Goal: Transaction & Acquisition: Purchase product/service

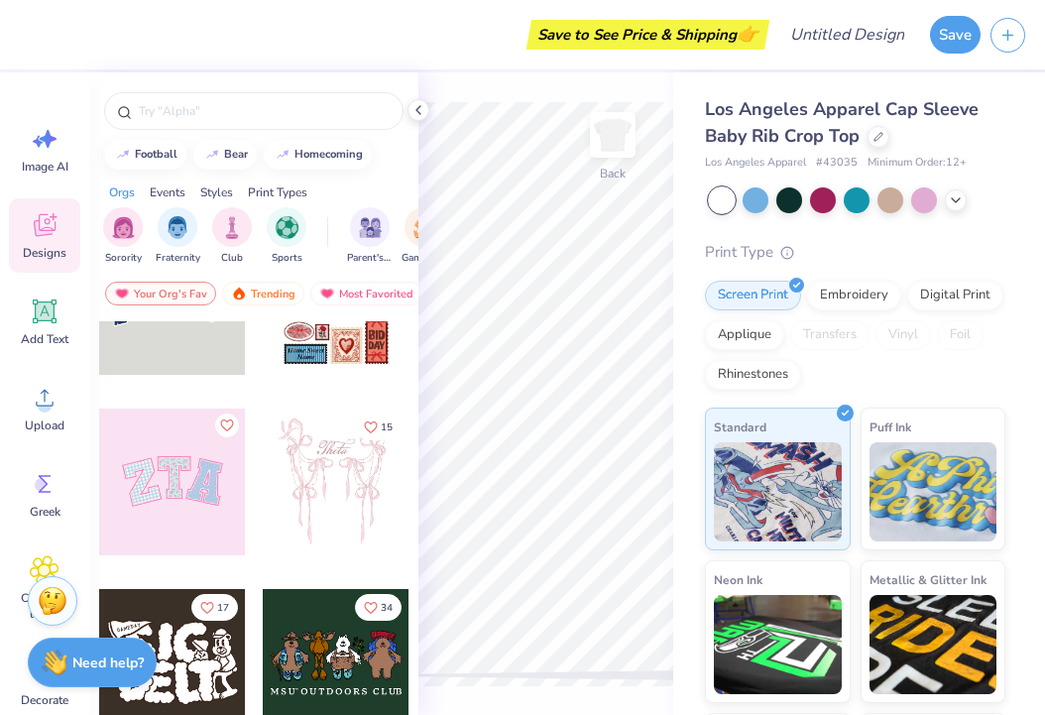
scroll to position [107, 0]
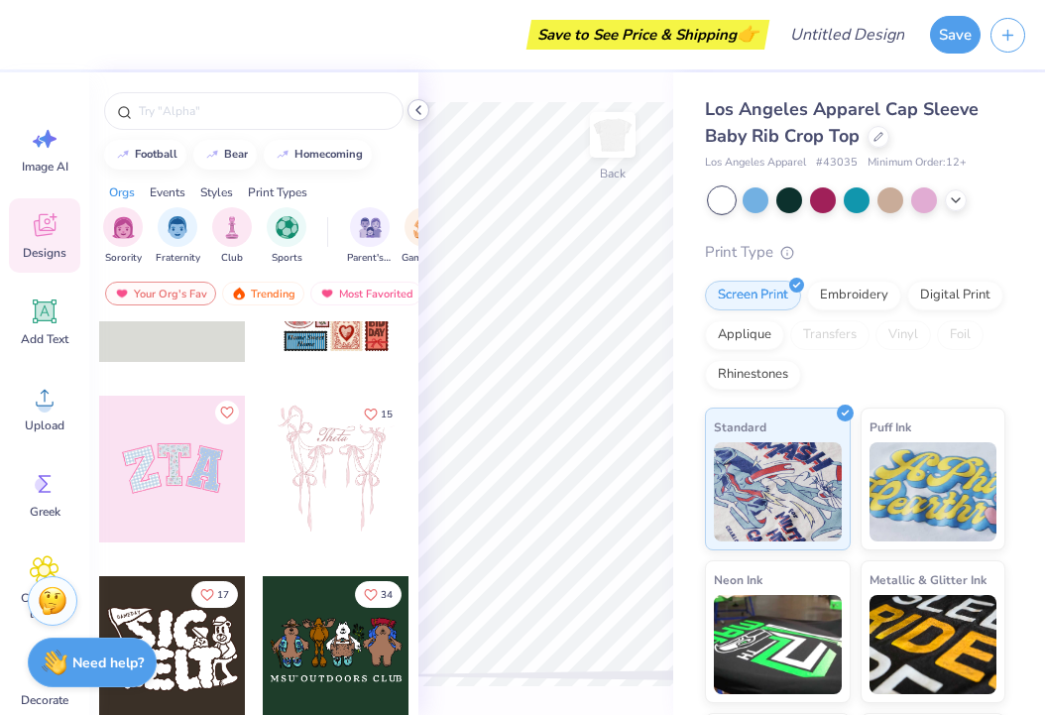
click at [419, 103] on icon at bounding box center [419, 110] width 16 height 16
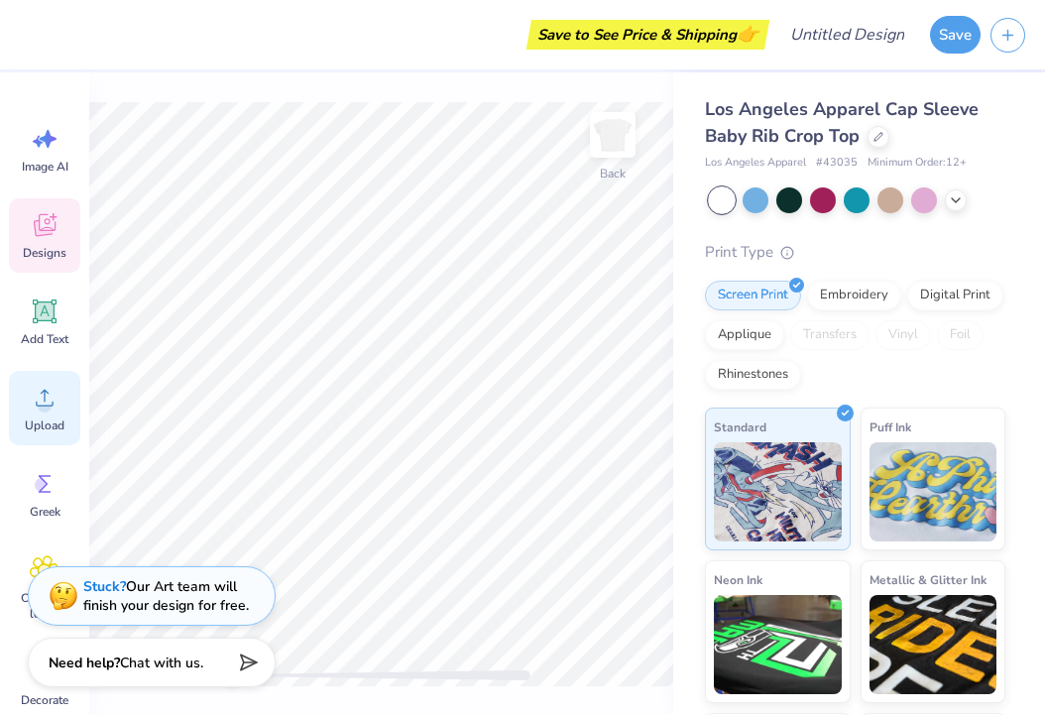
click at [47, 387] on icon at bounding box center [45, 398] width 30 height 30
click at [37, 404] on icon at bounding box center [45, 398] width 18 height 17
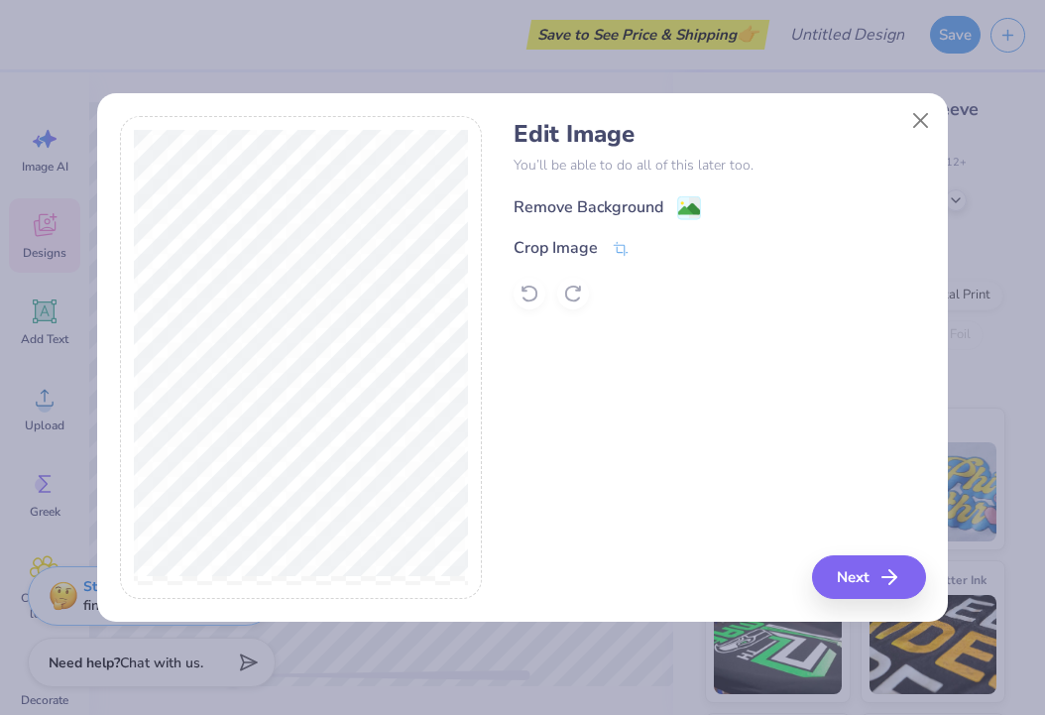
click at [689, 208] on image at bounding box center [689, 209] width 22 height 22
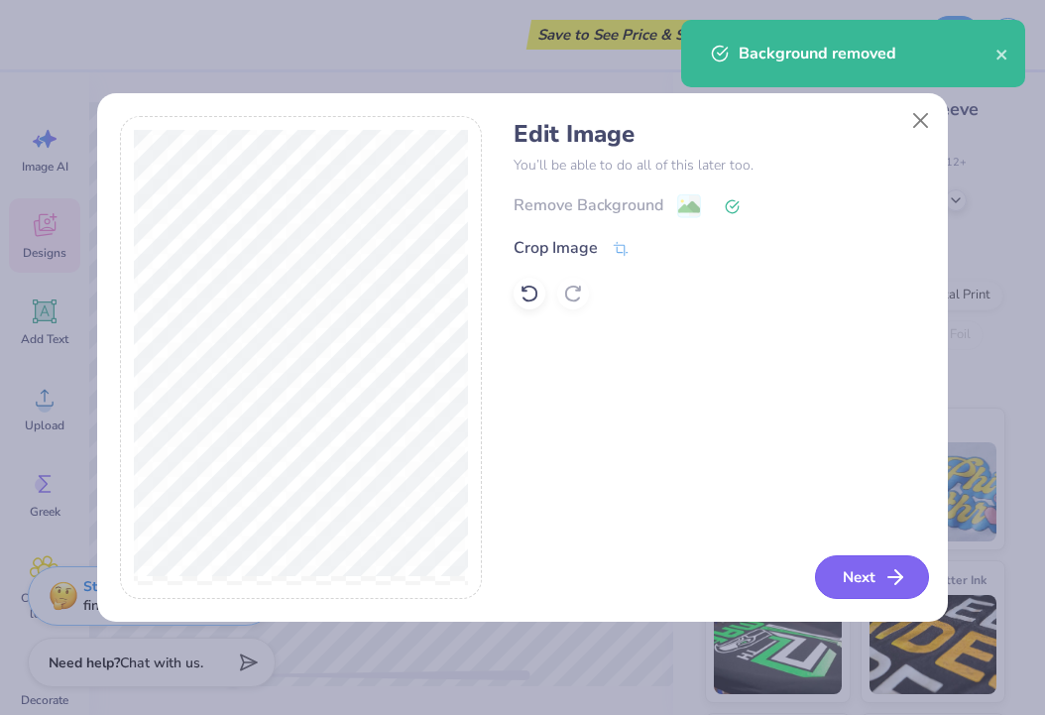
click at [848, 577] on button "Next" at bounding box center [872, 577] width 114 height 44
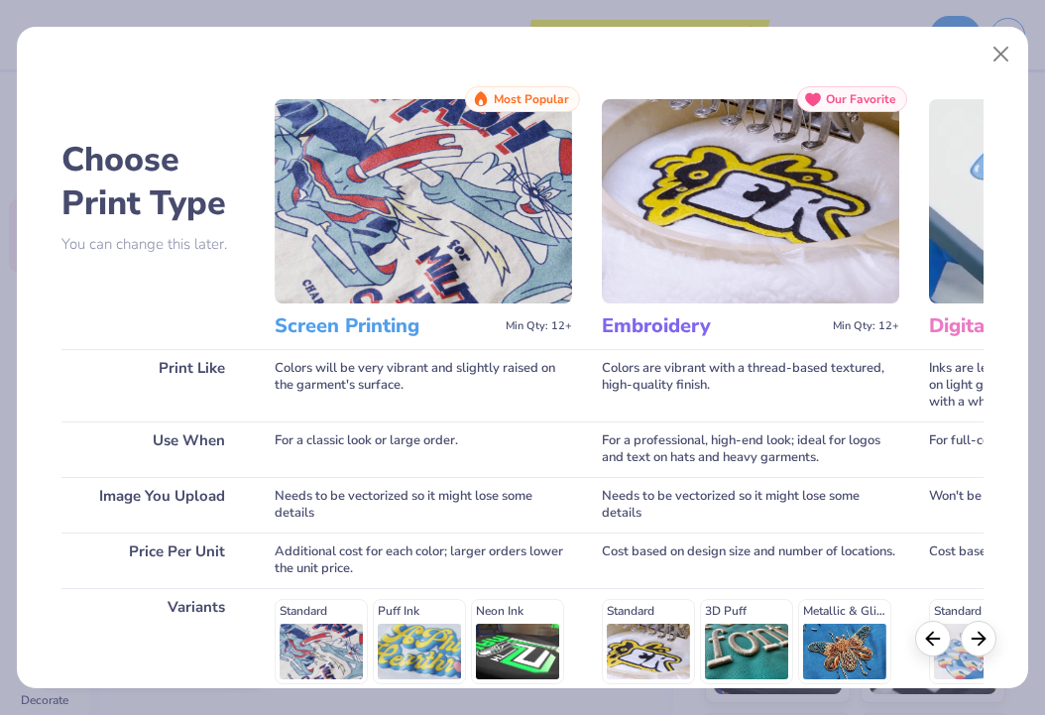
click at [478, 237] on img at bounding box center [424, 201] width 298 height 204
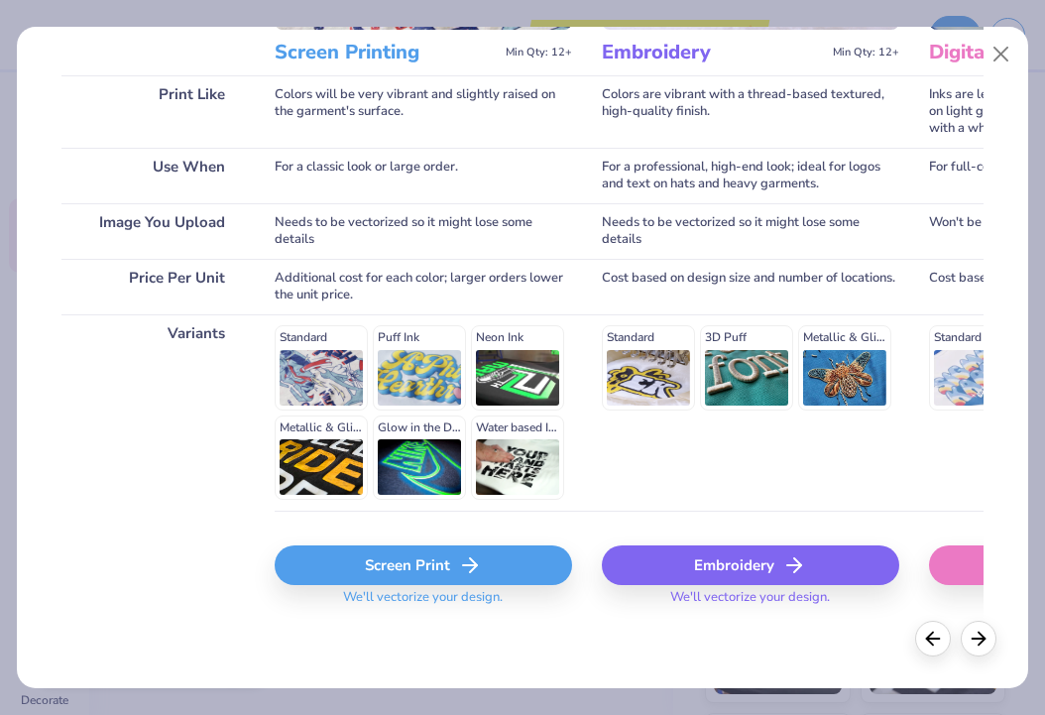
scroll to position [273, 0]
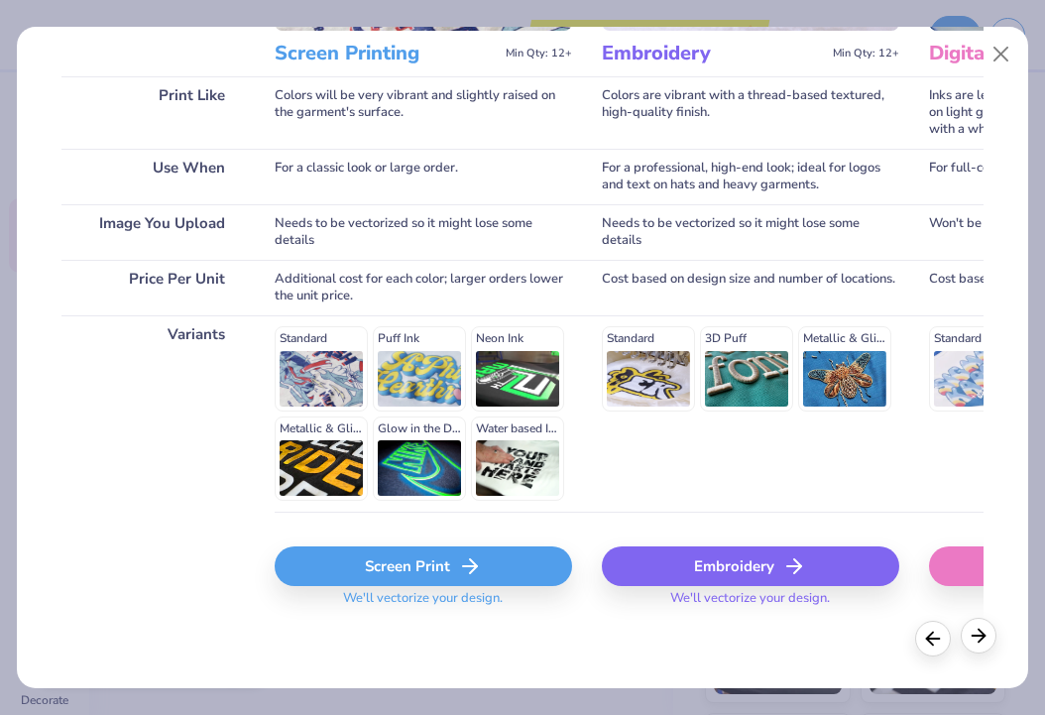
click at [983, 635] on icon at bounding box center [979, 636] width 22 height 22
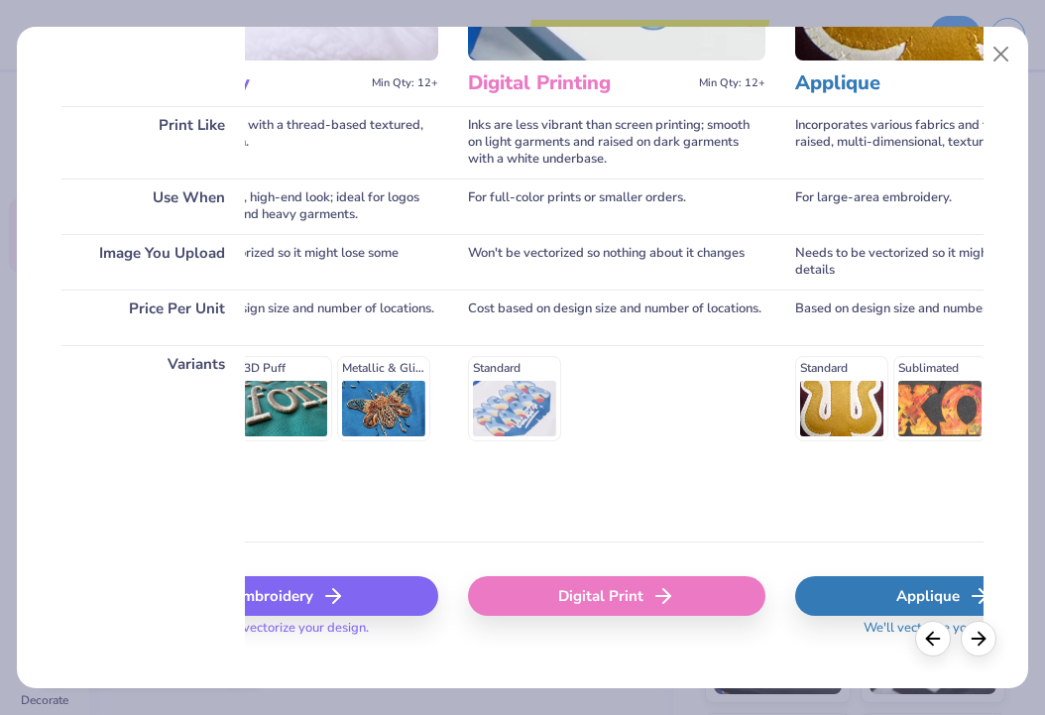
scroll to position [266, 0]
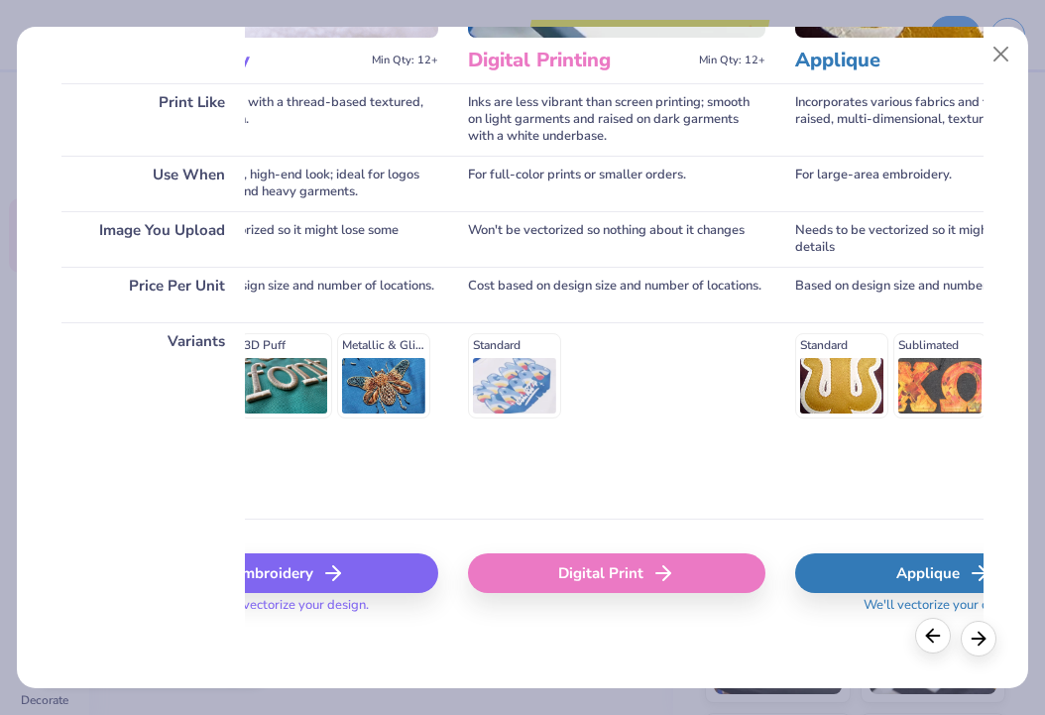
click at [921, 645] on div at bounding box center [933, 636] width 36 height 36
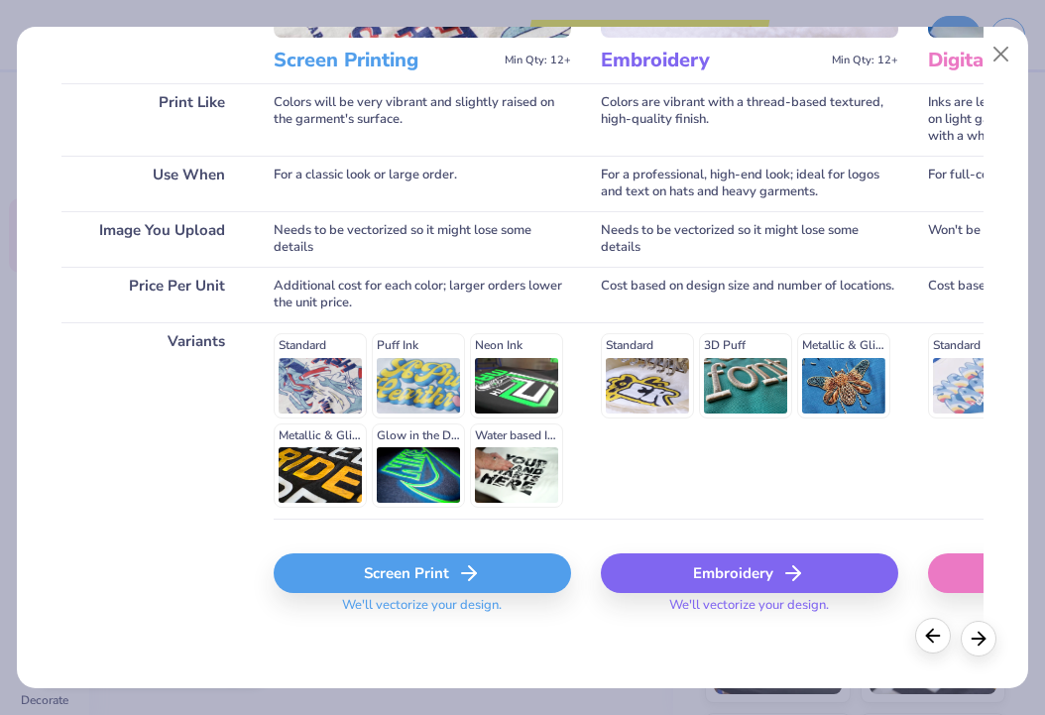
scroll to position [0, 0]
click at [991, 633] on div at bounding box center [979, 636] width 36 height 36
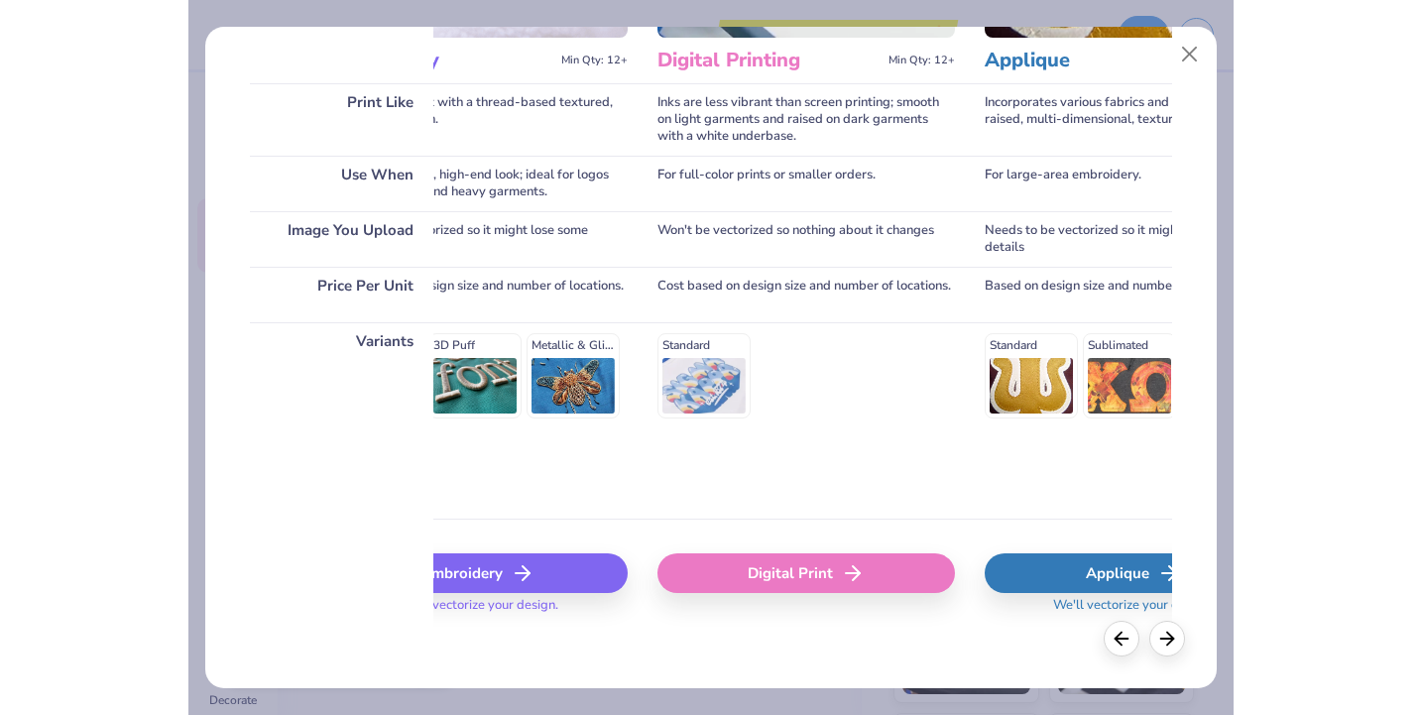
scroll to position [0, 461]
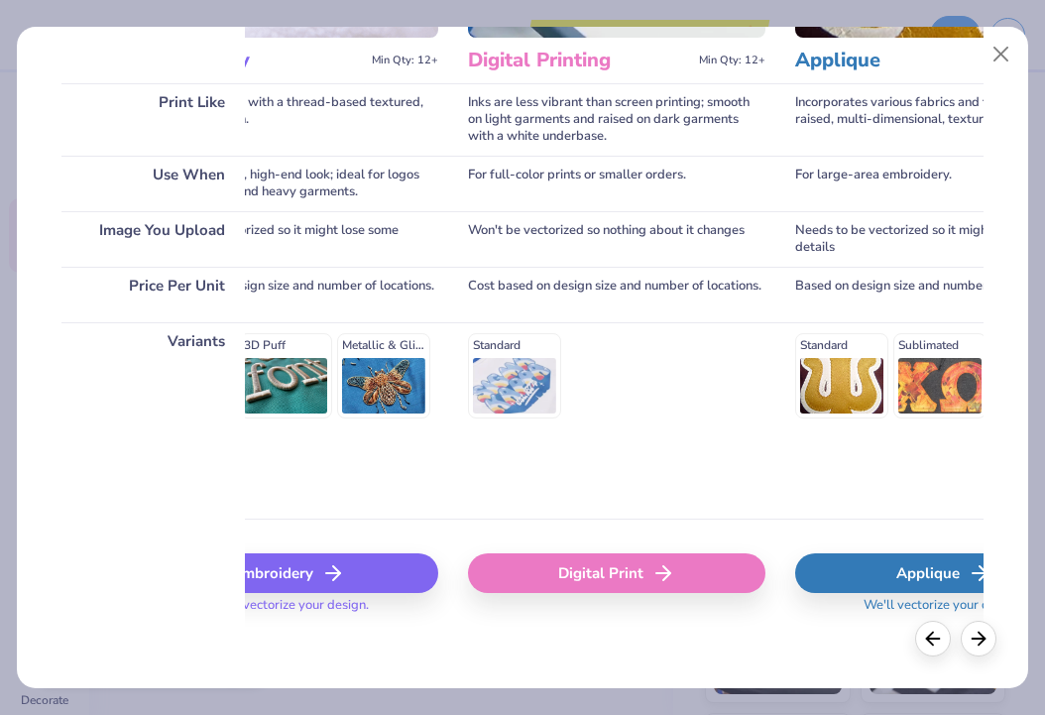
click at [626, 572] on div "Digital Print" at bounding box center [617, 573] width 298 height 40
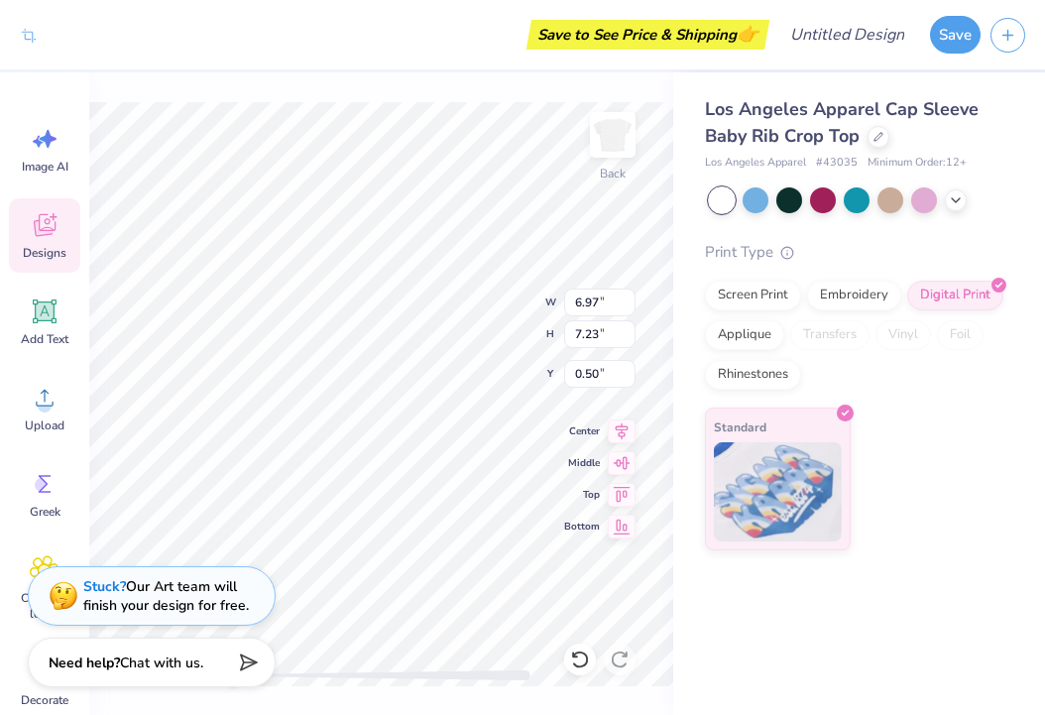
click at [708, 620] on div "Los Angeles Apparel Cap Sleeve Baby Rib Crop Top Los Angeles Apparel # 43035 Mi…" at bounding box center [859, 393] width 372 height 643
click at [766, 623] on div "Los Angeles Apparel Cap Sleeve Baby Rib Crop Top Los Angeles Apparel # 43035 Mi…" at bounding box center [859, 393] width 372 height 643
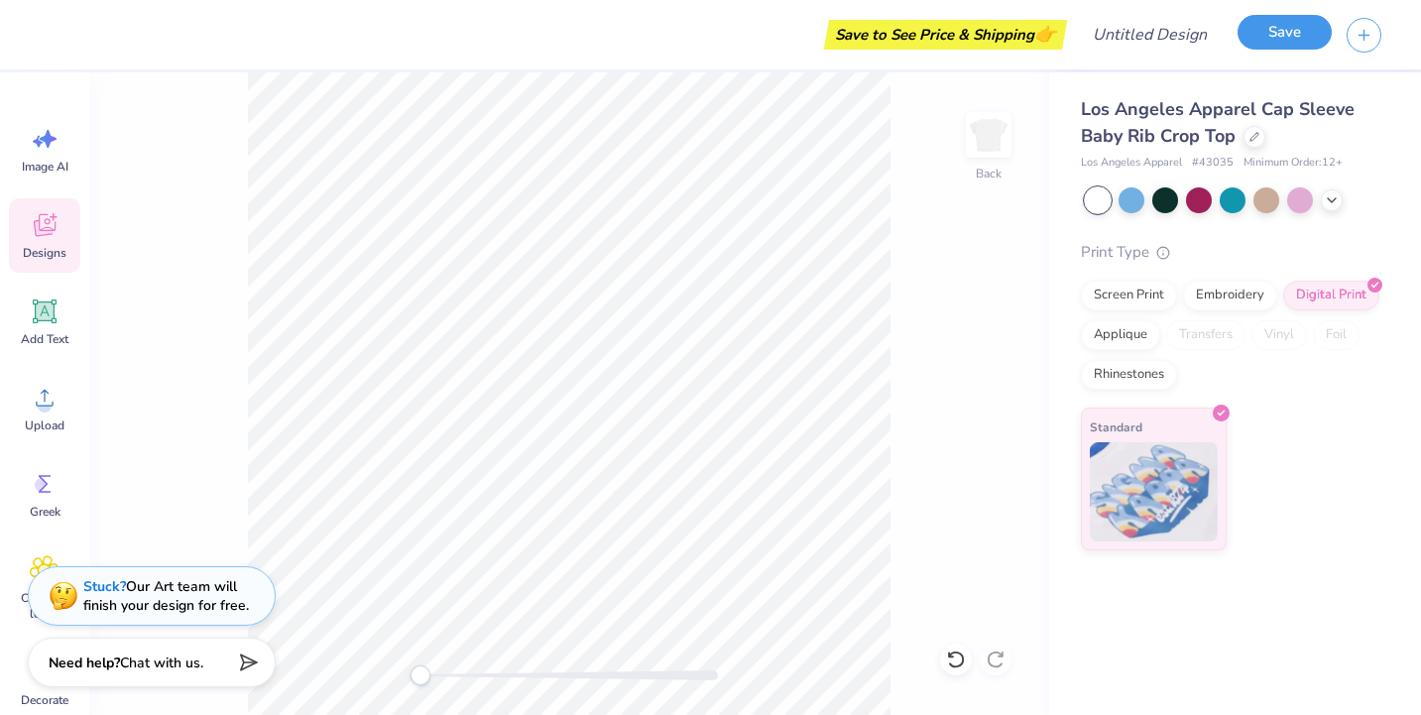
click at [1044, 45] on button "Save" at bounding box center [1285, 32] width 94 height 35
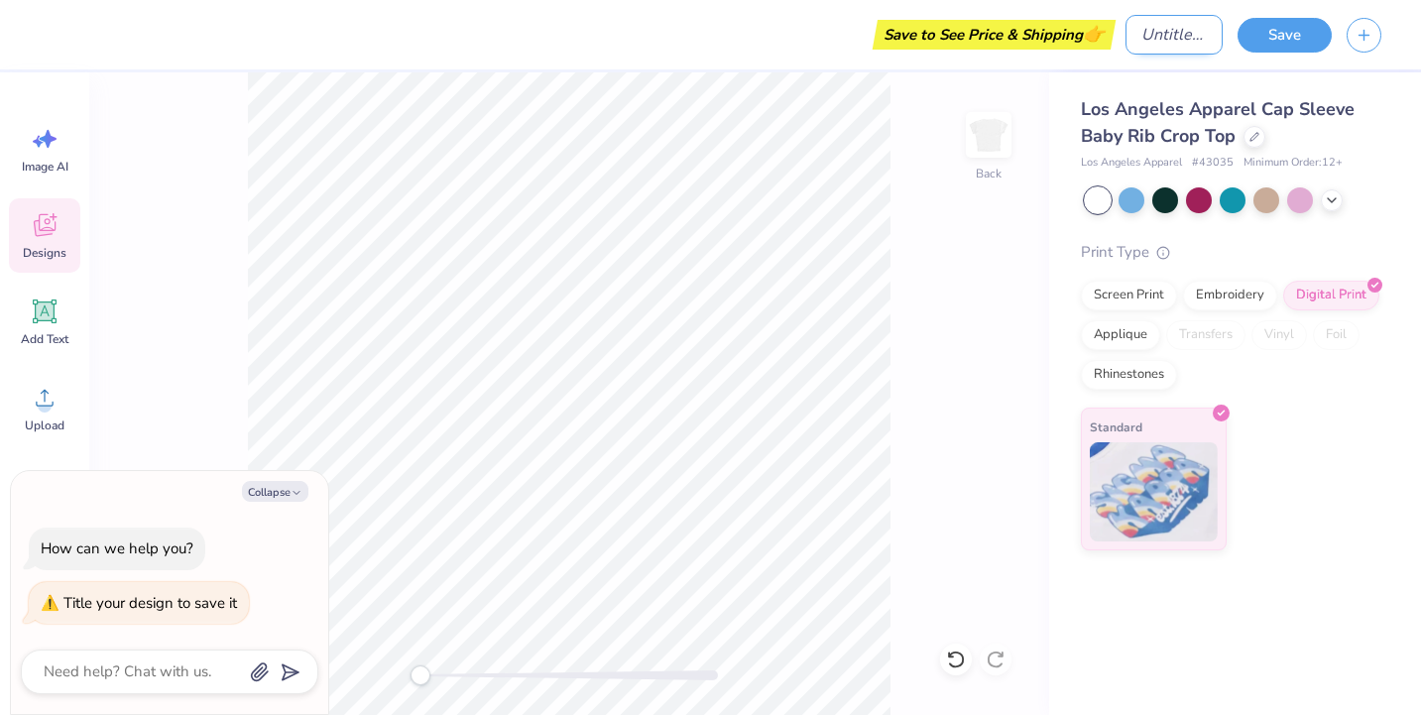
type textarea "x"
click at [1044, 35] on input "Design Title" at bounding box center [1174, 35] width 97 height 40
type input "B"
type textarea "x"
type input "Bi"
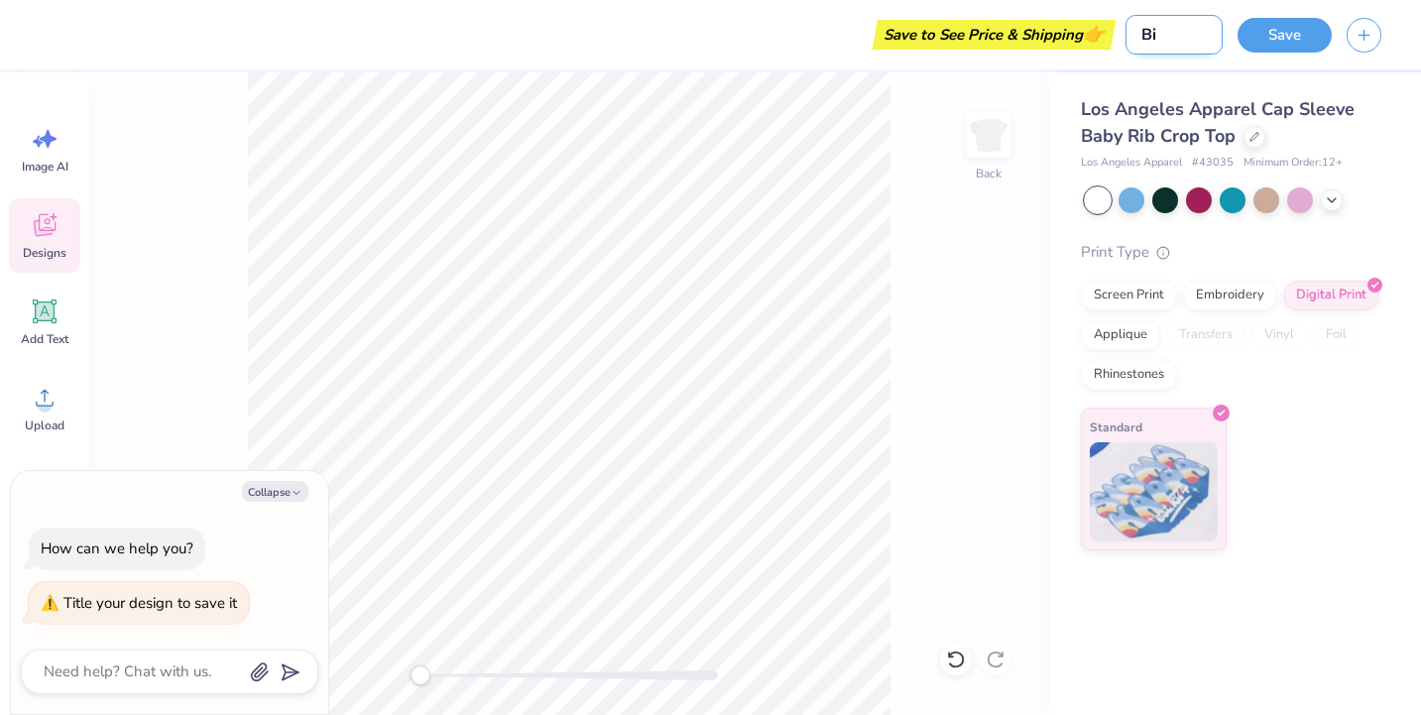
type textarea "x"
type input "Big"
type textarea "x"
type input "Big"
type textarea "x"
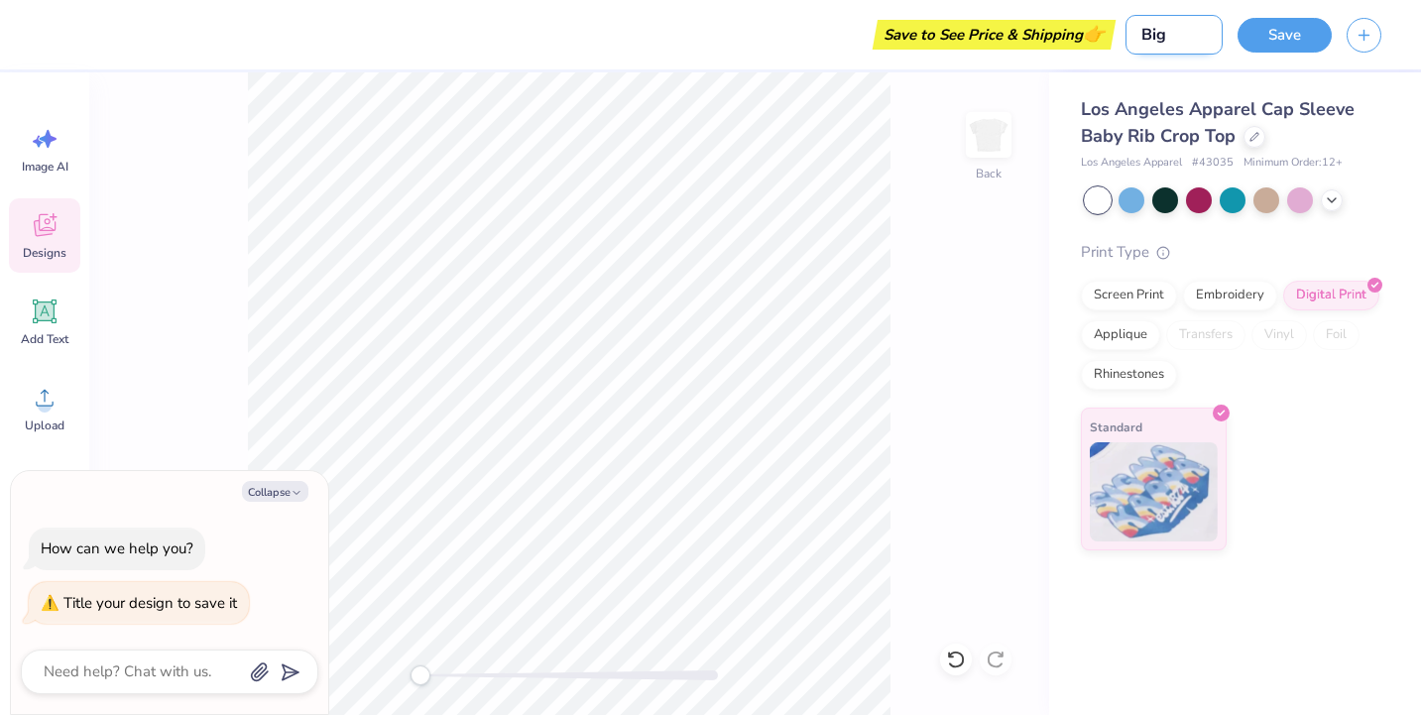
type input "[PERSON_NAME]"
type textarea "x"
type input "Big li"
type textarea "x"
type input "Big lit"
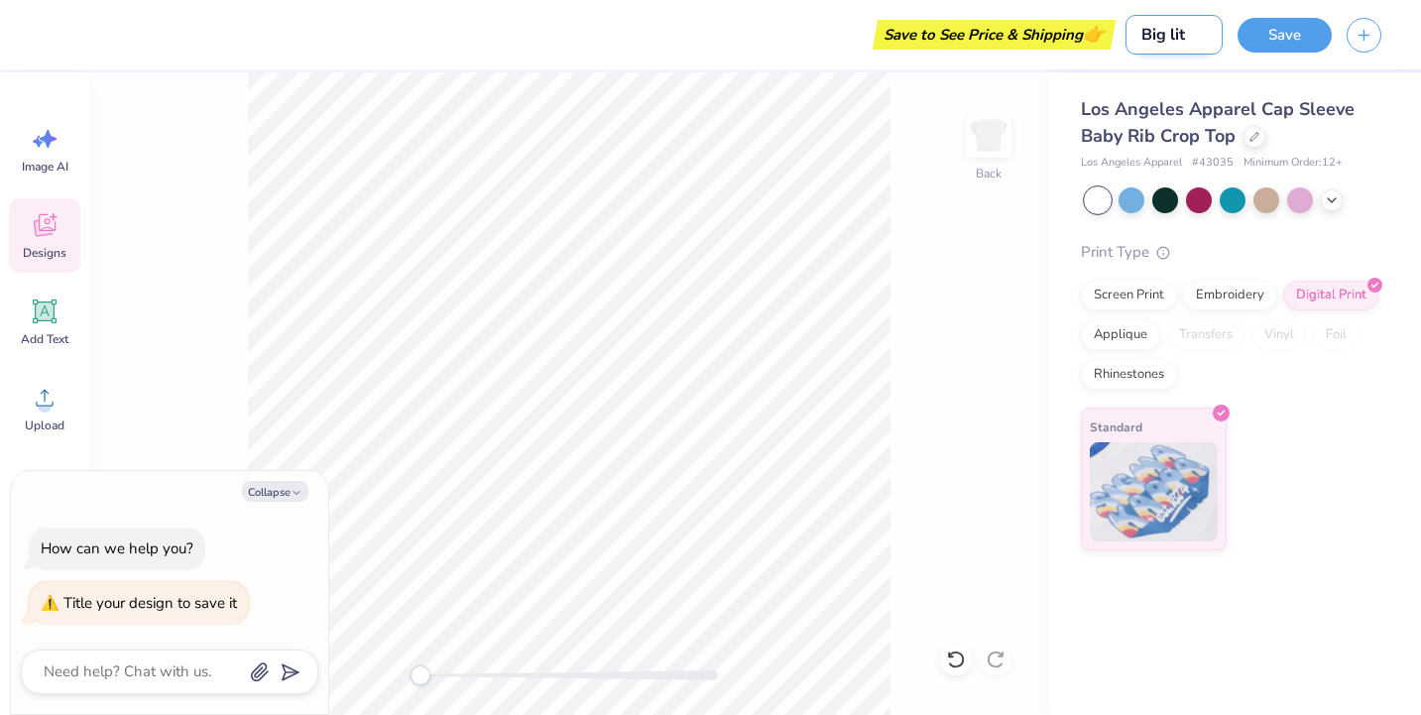
type textarea "x"
type input "Big litt"
type textarea "x"
type input "Big littl"
type textarea "x"
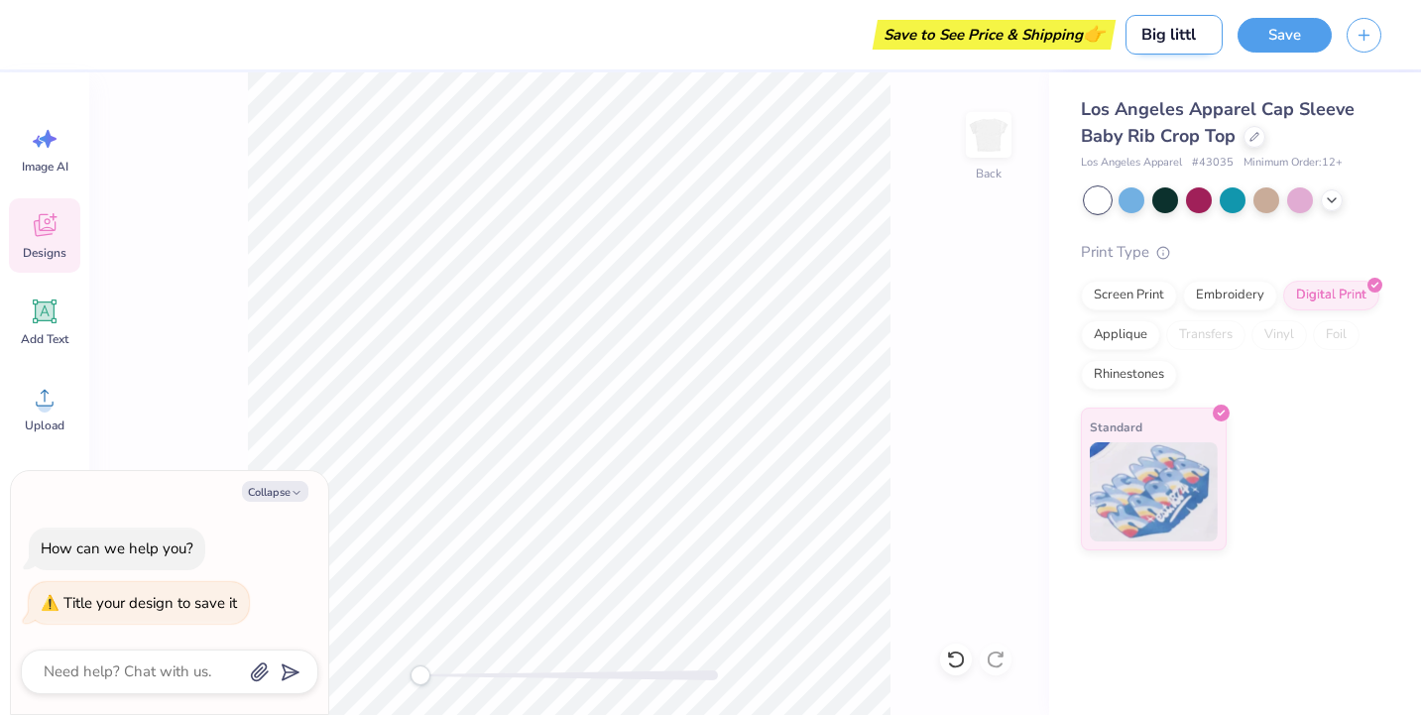
type input "Big little"
type textarea "x"
type input "Big little"
type textarea "x"
type input "Big little s"
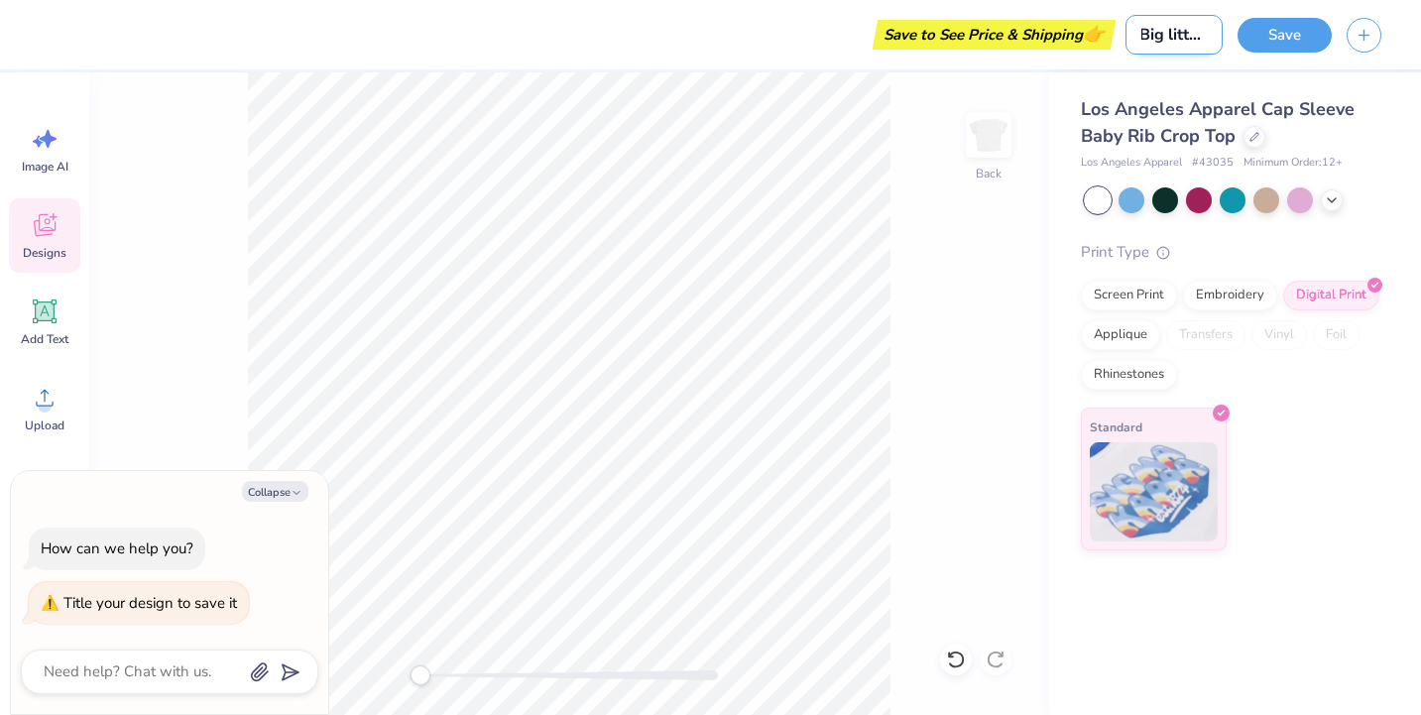
type textarea "x"
type input "Big little sh"
type textarea "x"
type input "Big little shi"
type textarea "x"
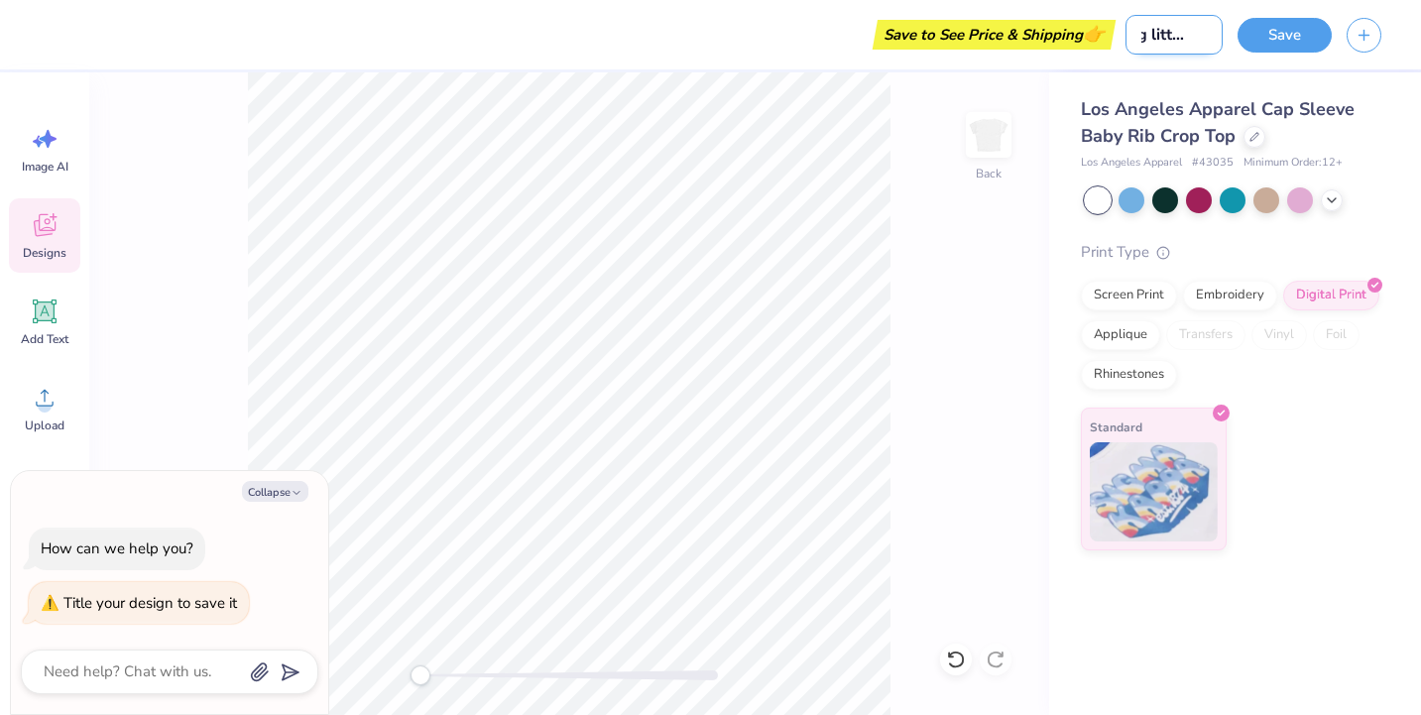
type input "Big little shir"
type textarea "x"
type input "Big little shirt"
type textarea "x"
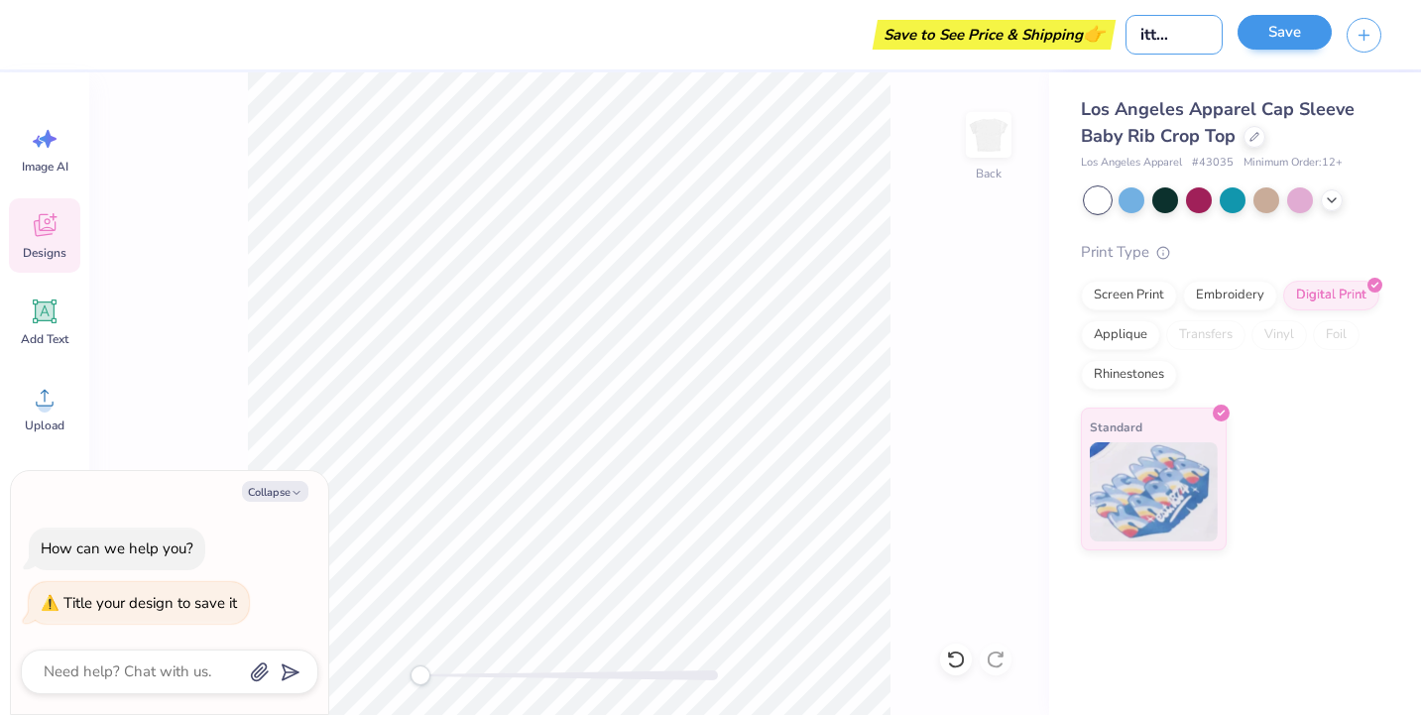
type input "Big little shirt"
click at [1044, 33] on button "Save" at bounding box center [1285, 32] width 94 height 35
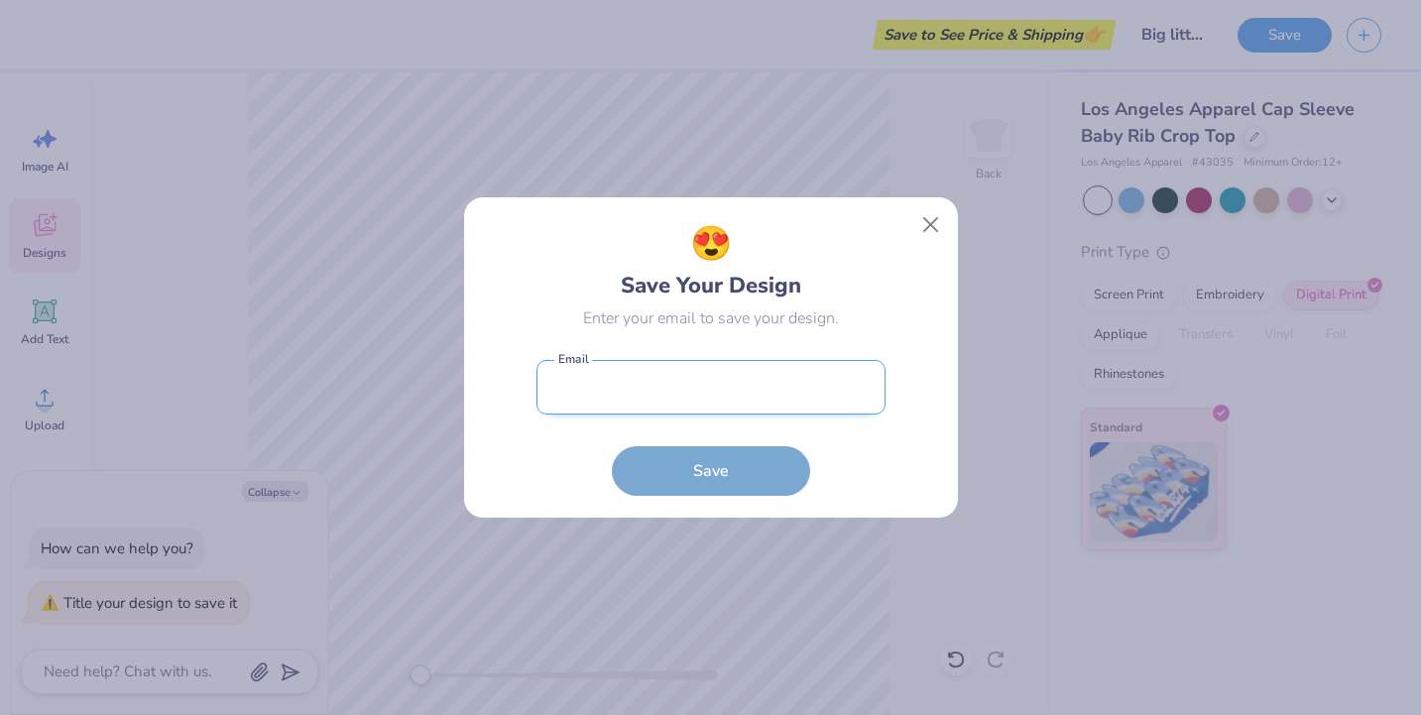
click at [674, 393] on input "email" at bounding box center [711, 387] width 349 height 55
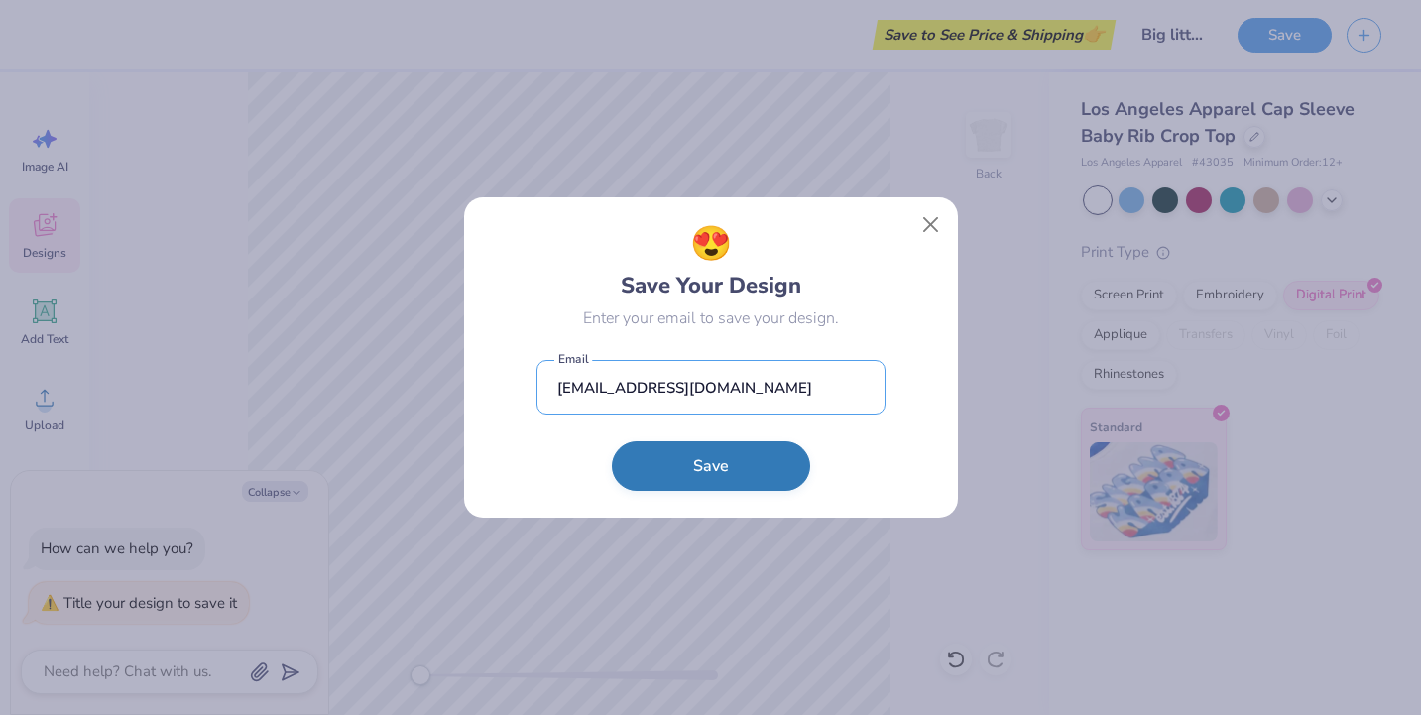
type input "[EMAIL_ADDRESS][DOMAIN_NAME]"
click at [764, 460] on button "Save" at bounding box center [711, 466] width 198 height 50
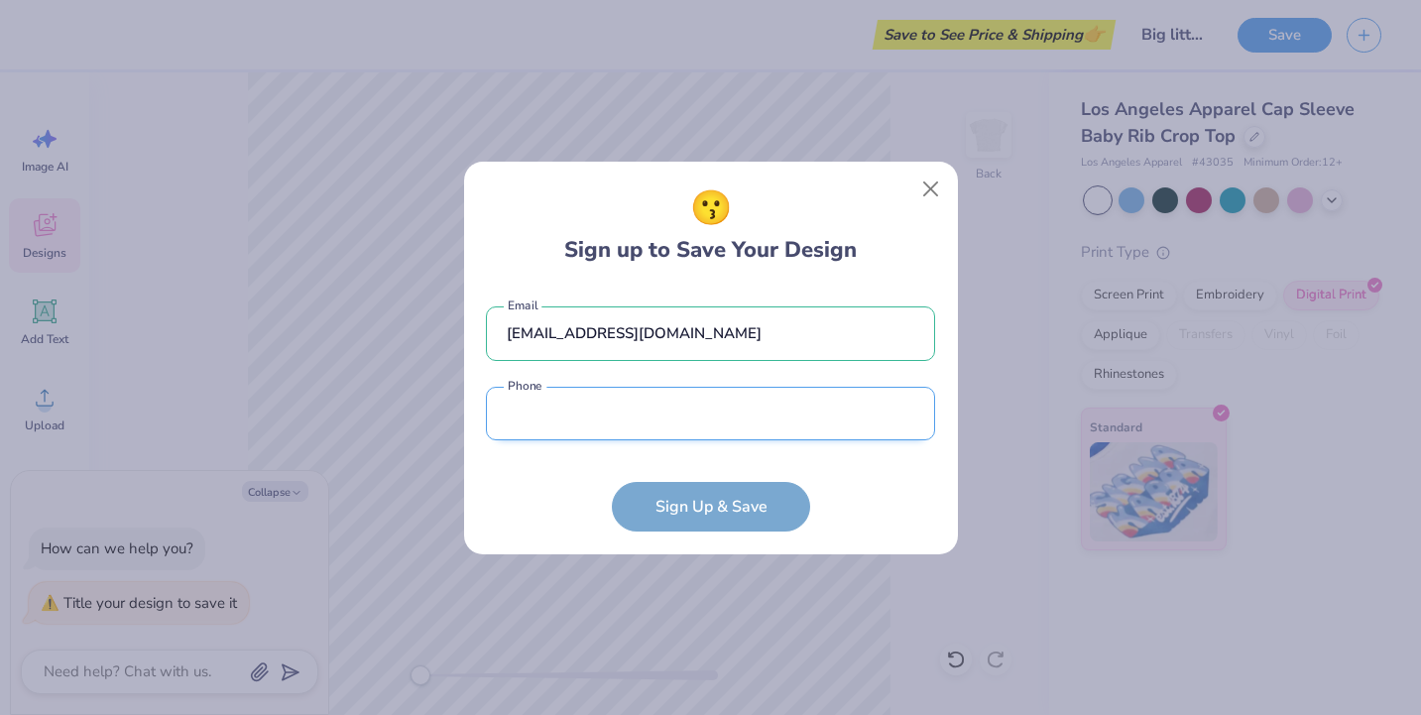
click at [719, 427] on input "tel" at bounding box center [710, 414] width 449 height 55
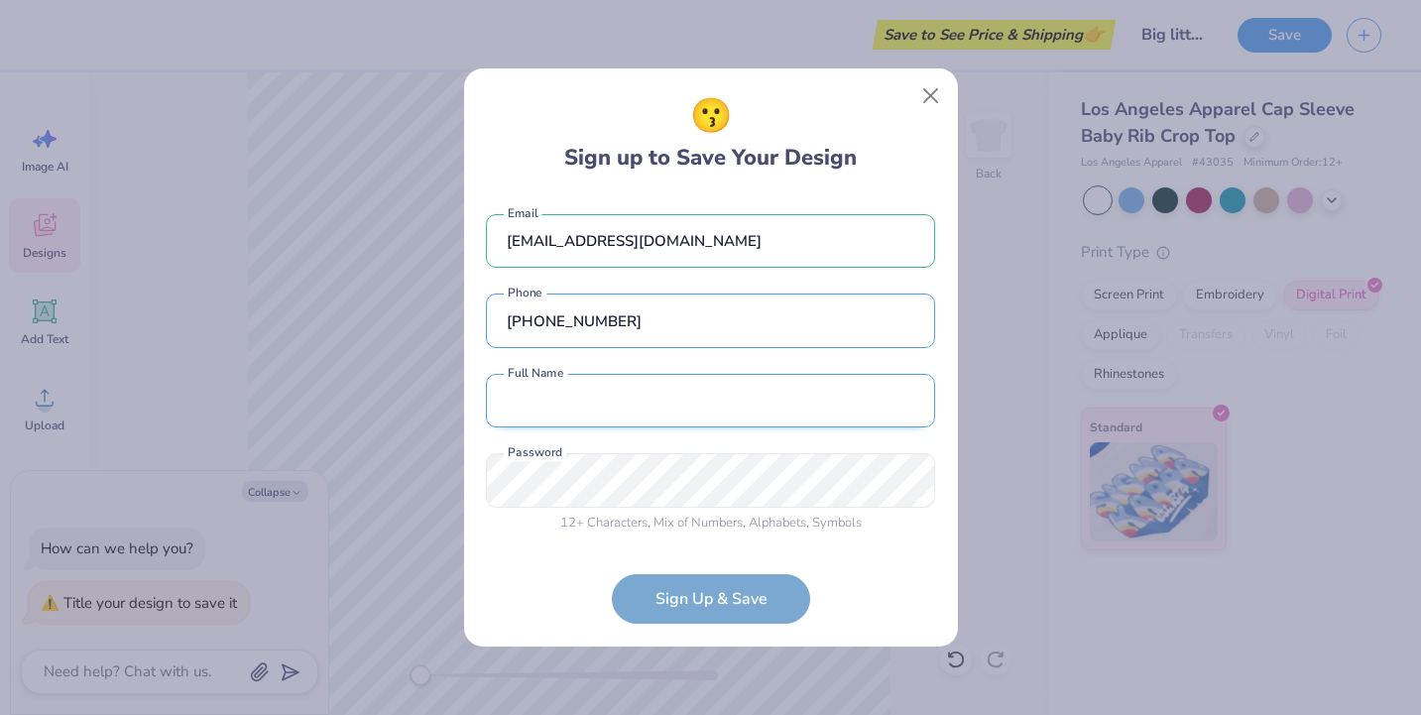
type input "[PHONE_NUMBER]"
click at [668, 412] on input "text" at bounding box center [710, 401] width 449 height 55
type input "[PERSON_NAME]"
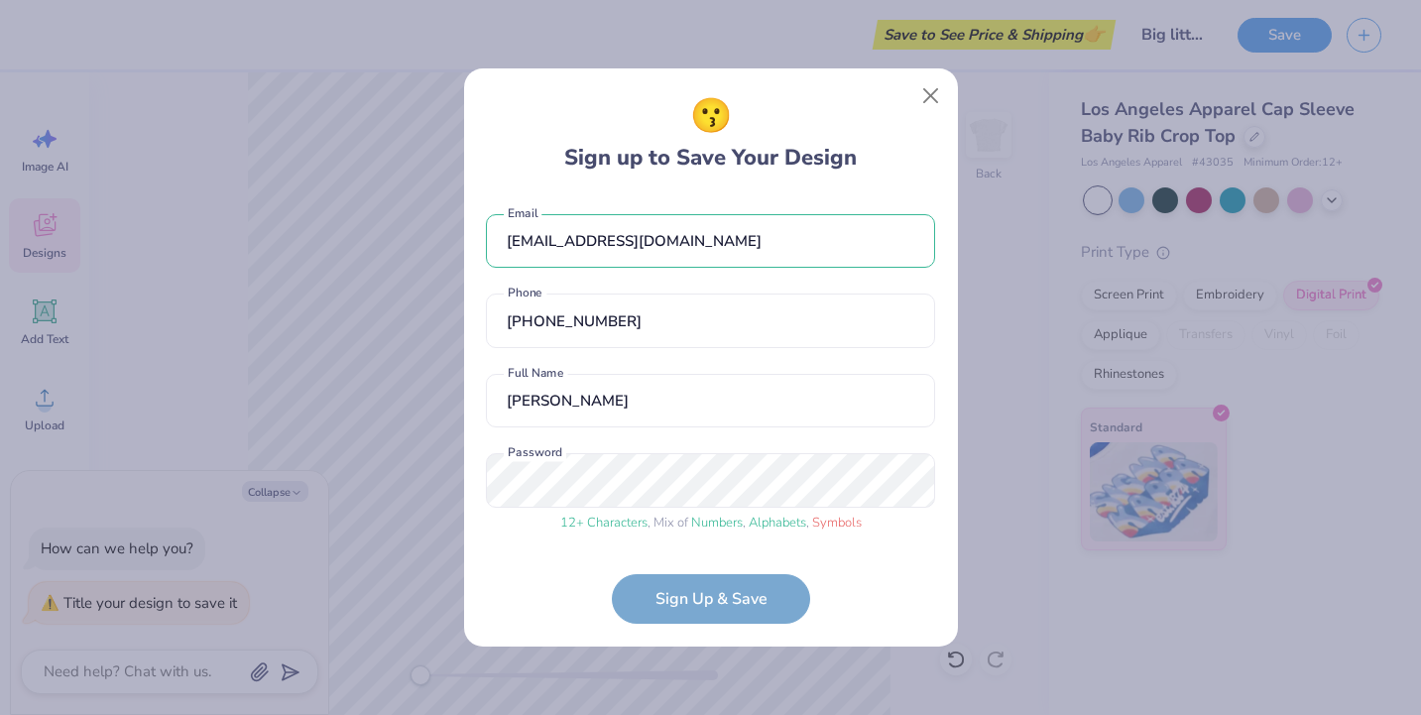
click at [681, 605] on form "[EMAIL_ADDRESS][DOMAIN_NAME] Email [PHONE_NUMBER] Phone [PERSON_NAME] Full Name…" at bounding box center [710, 409] width 449 height 430
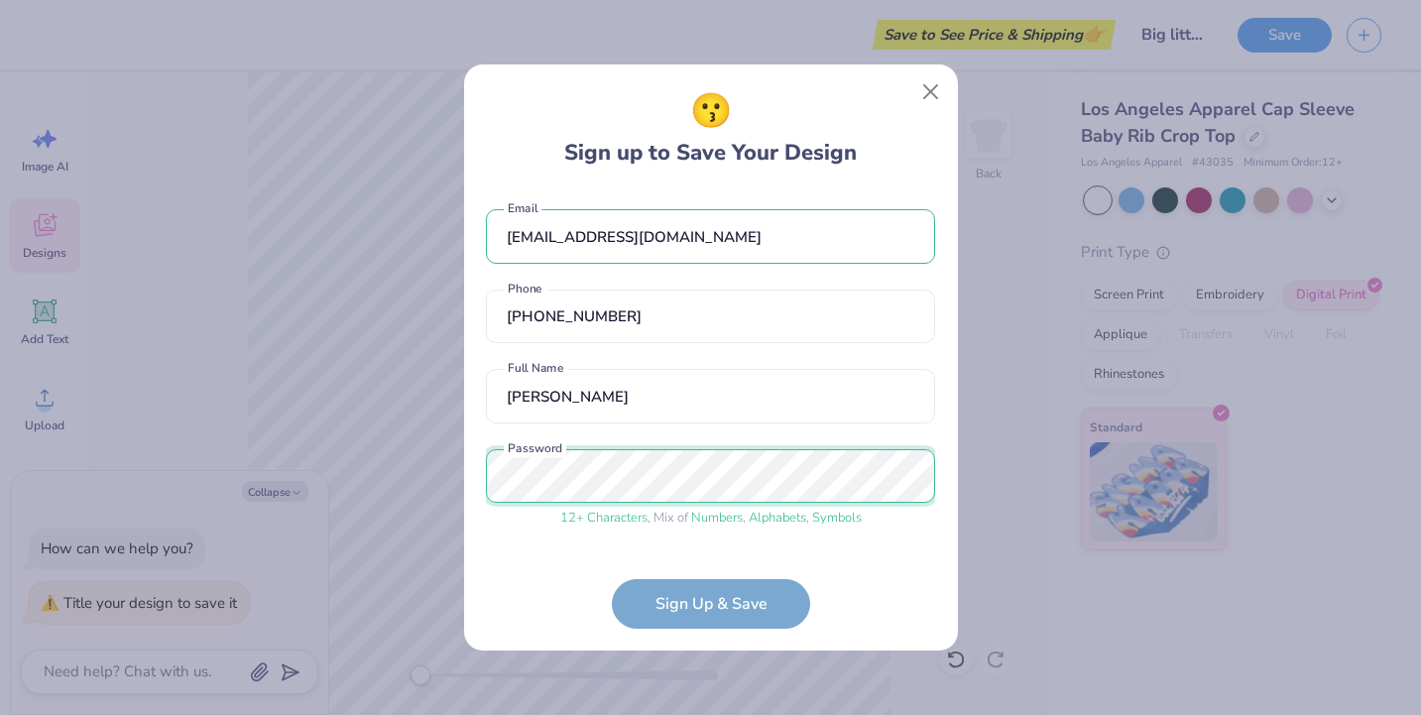
scroll to position [66, 0]
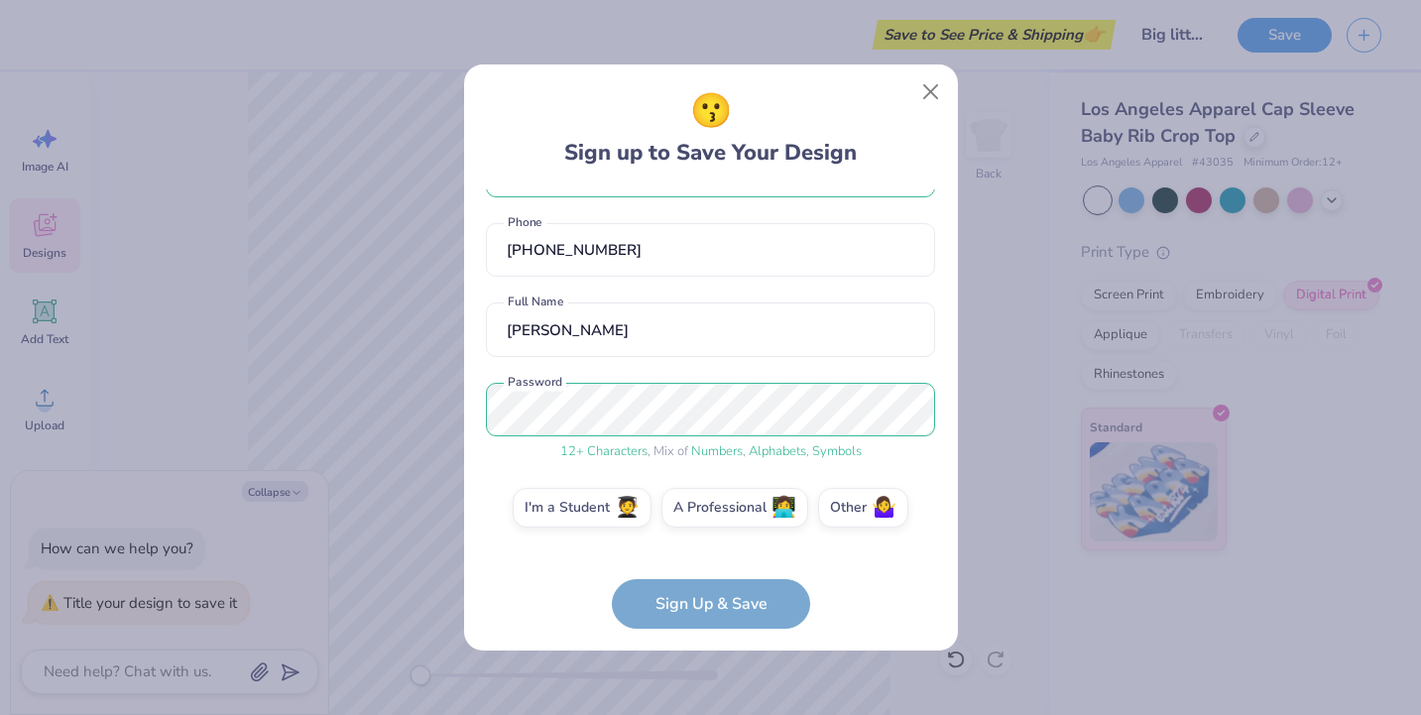
click at [570, 555] on form "[EMAIL_ADDRESS][DOMAIN_NAME] Email [PHONE_NUMBER] Phone [PERSON_NAME] Full Name…" at bounding box center [710, 408] width 449 height 439
click at [591, 513] on label "I'm a Student 🧑‍🎓" at bounding box center [582, 505] width 139 height 40
click at [704, 572] on input "I'm a Student 🧑‍🎓" at bounding box center [710, 578] width 13 height 13
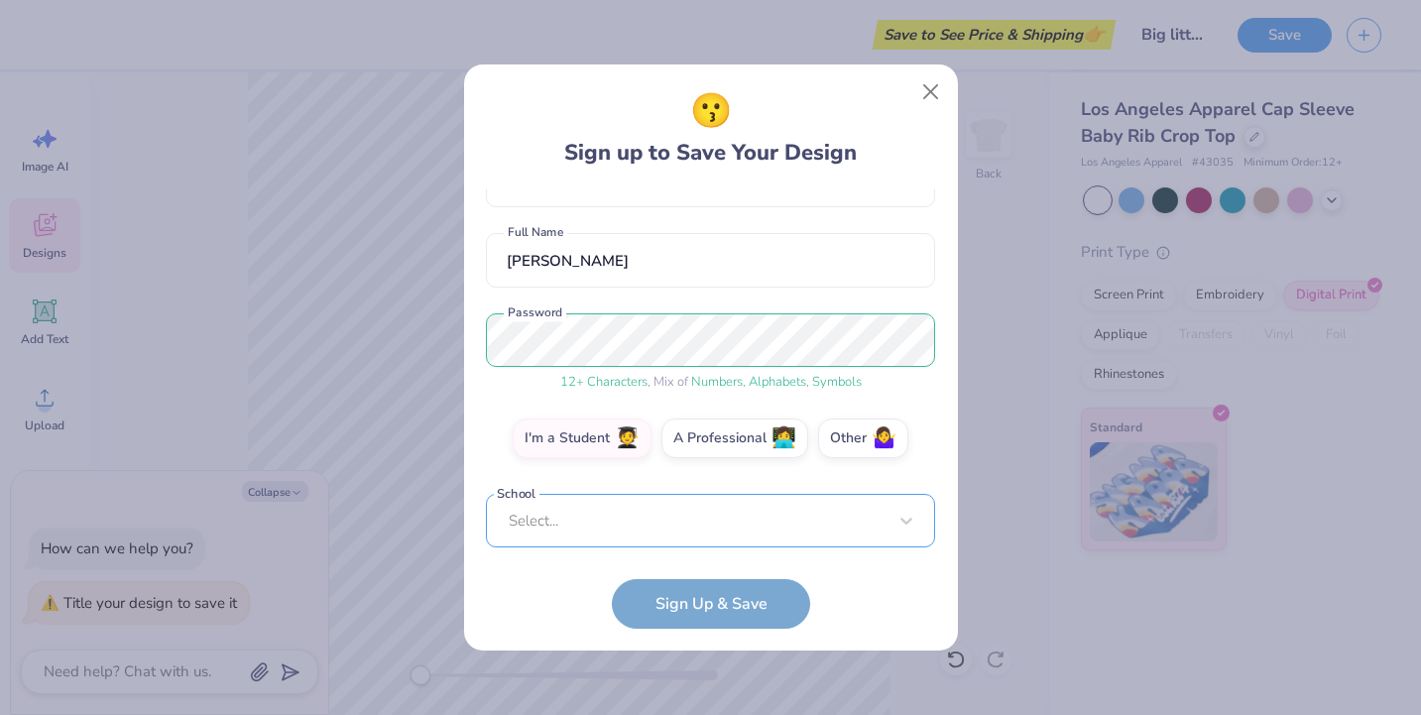
click at [651, 535] on div "[EMAIL_ADDRESS][DOMAIN_NAME] Email [PHONE_NUMBER] Phone [PERSON_NAME] Full Name…" at bounding box center [710, 368] width 449 height 358
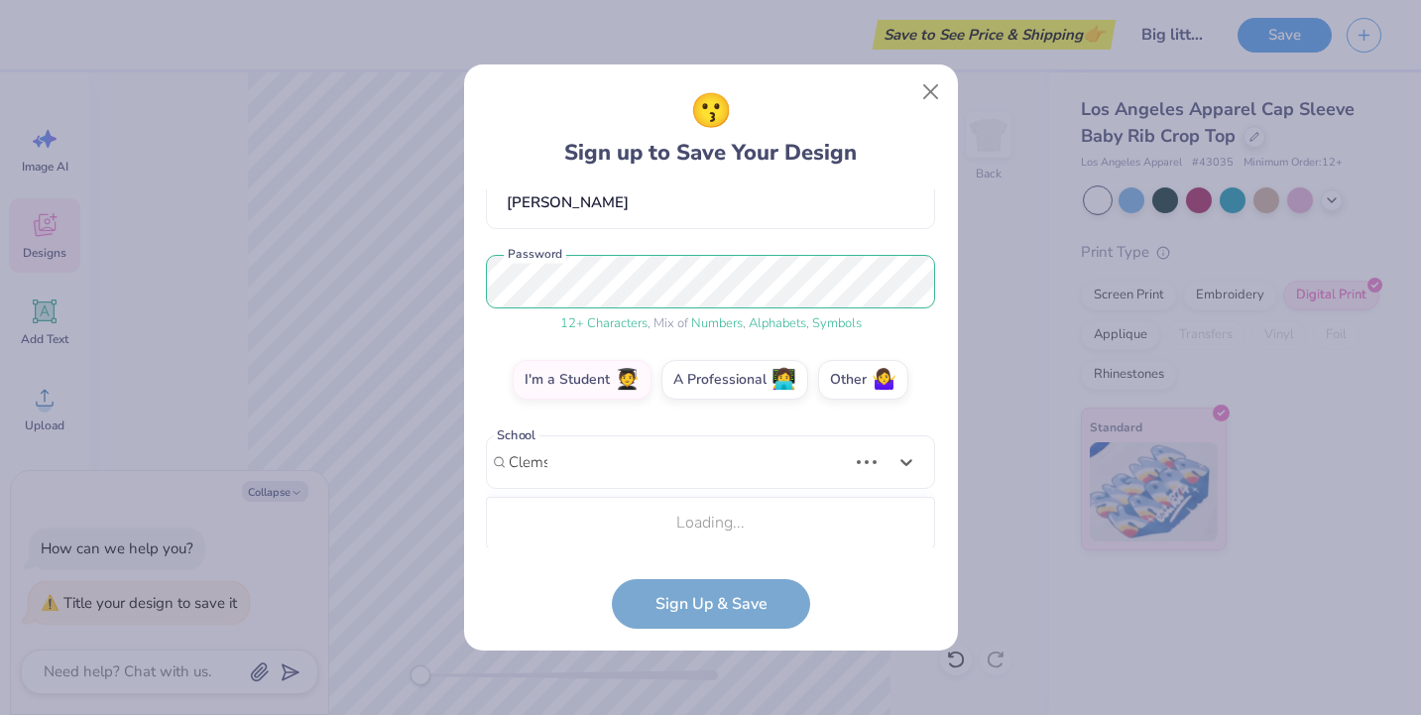
scroll to position [194, 0]
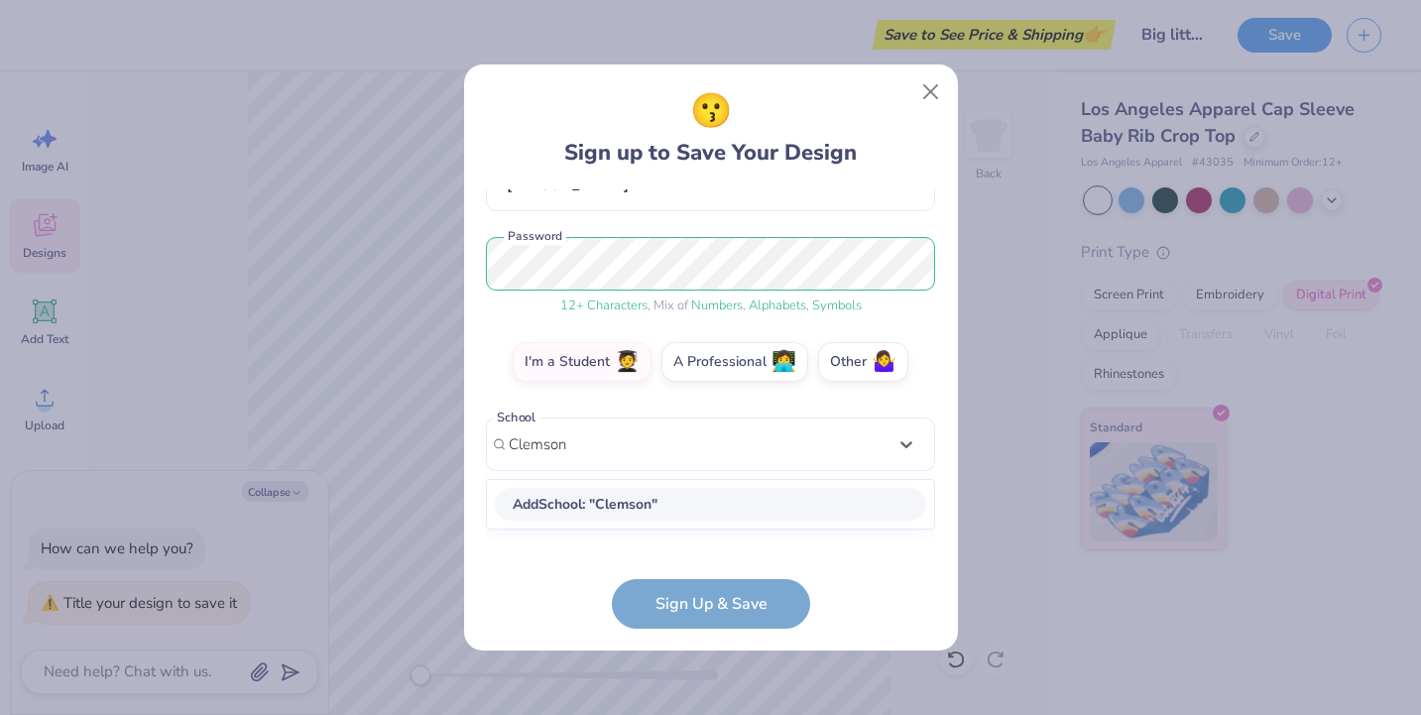
type input "Clemson"
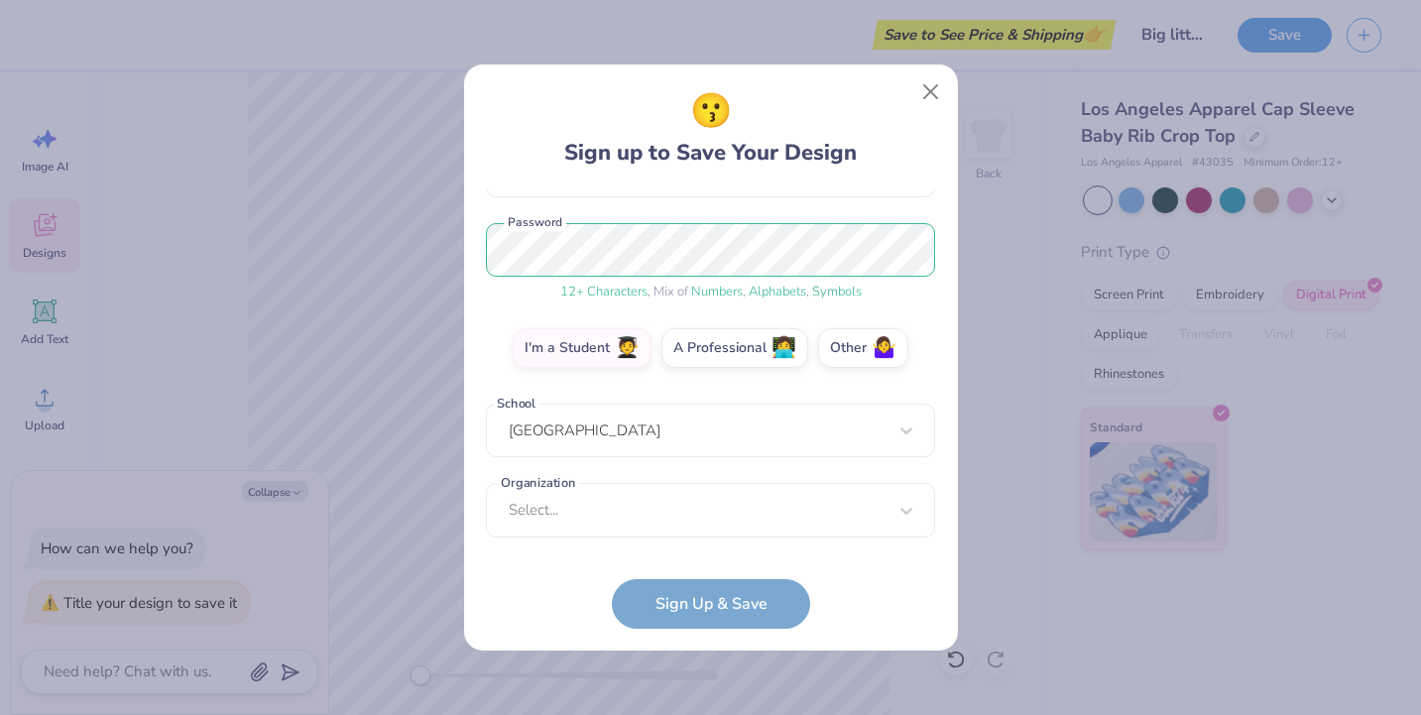
scroll to position [226, 0]
click at [566, 424] on div "[GEOGRAPHIC_DATA]" at bounding box center [710, 431] width 449 height 55
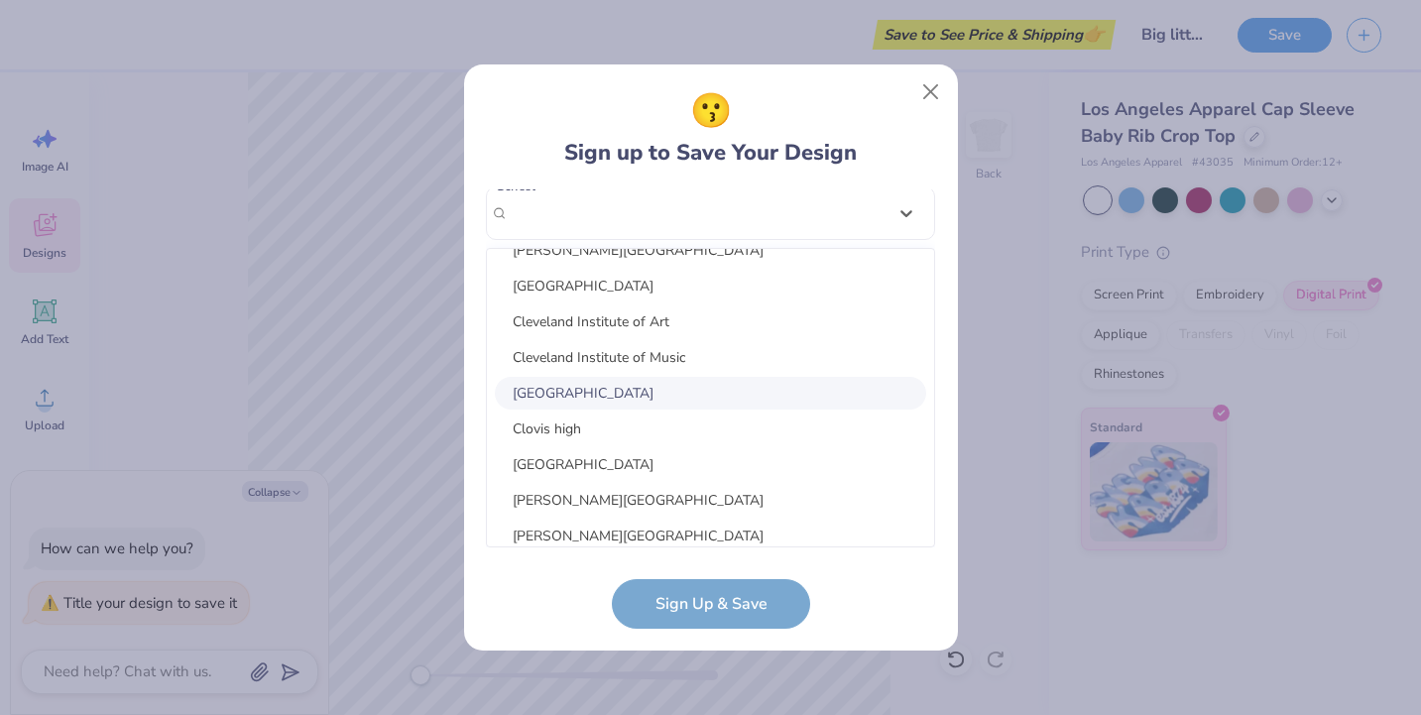
scroll to position [11775, 0]
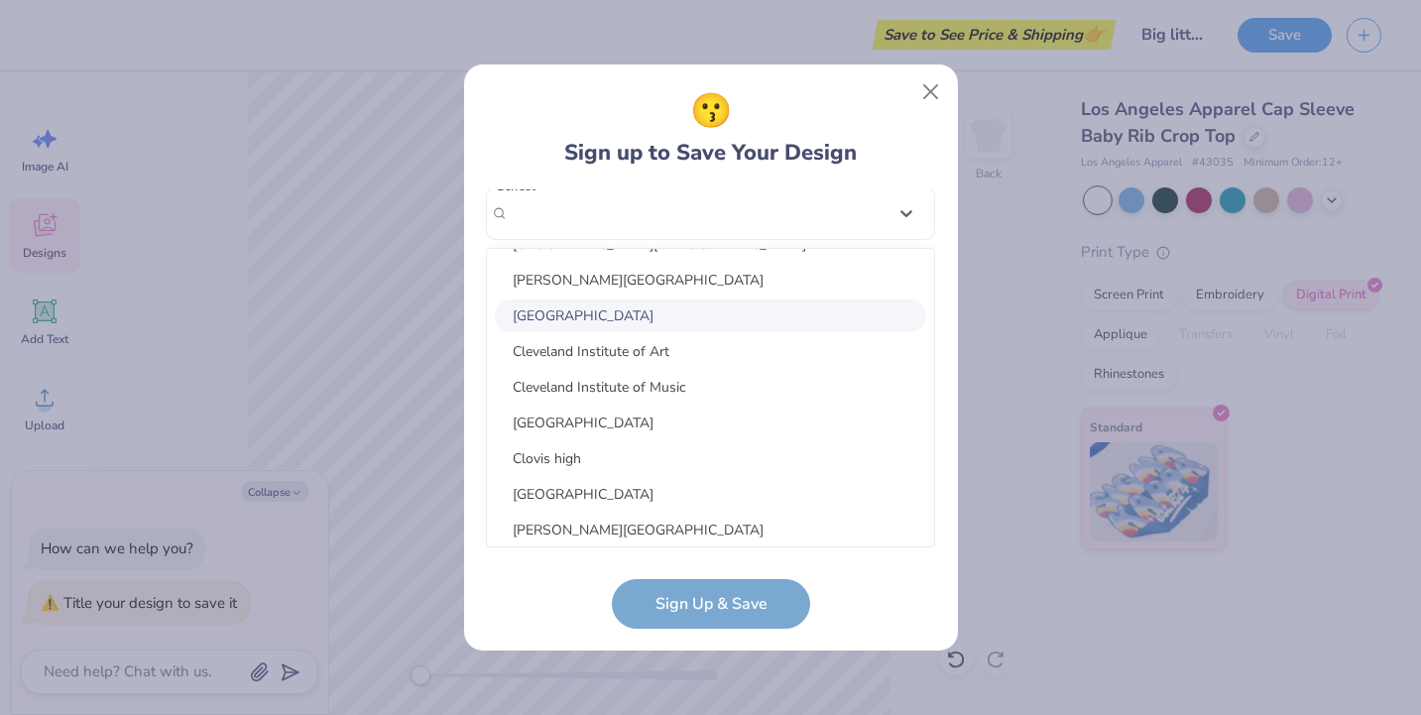
click at [586, 324] on div "[GEOGRAPHIC_DATA]" at bounding box center [710, 315] width 431 height 33
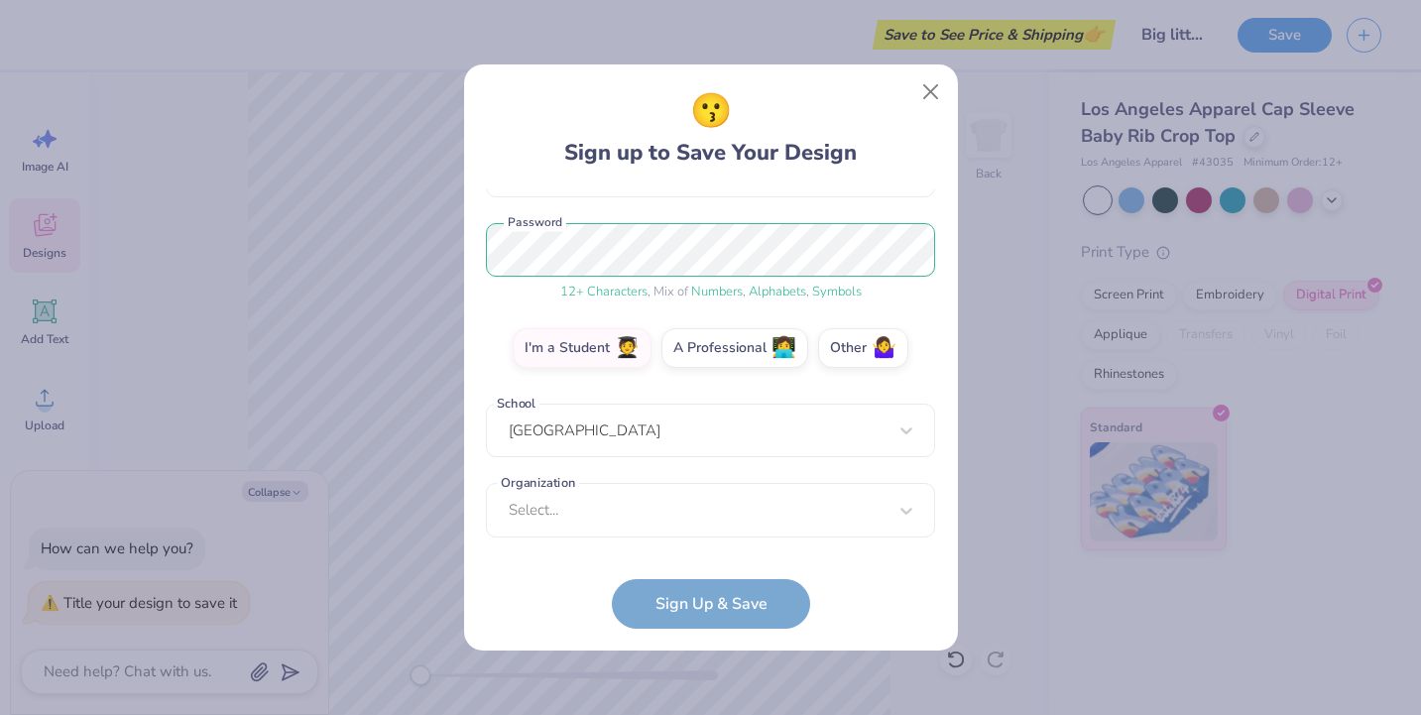
click at [695, 607] on form "[EMAIL_ADDRESS][DOMAIN_NAME] Email [PHONE_NUMBER] Phone [PERSON_NAME] Full Name…" at bounding box center [710, 408] width 449 height 439
click at [679, 521] on div "Select..." at bounding box center [710, 510] width 449 height 55
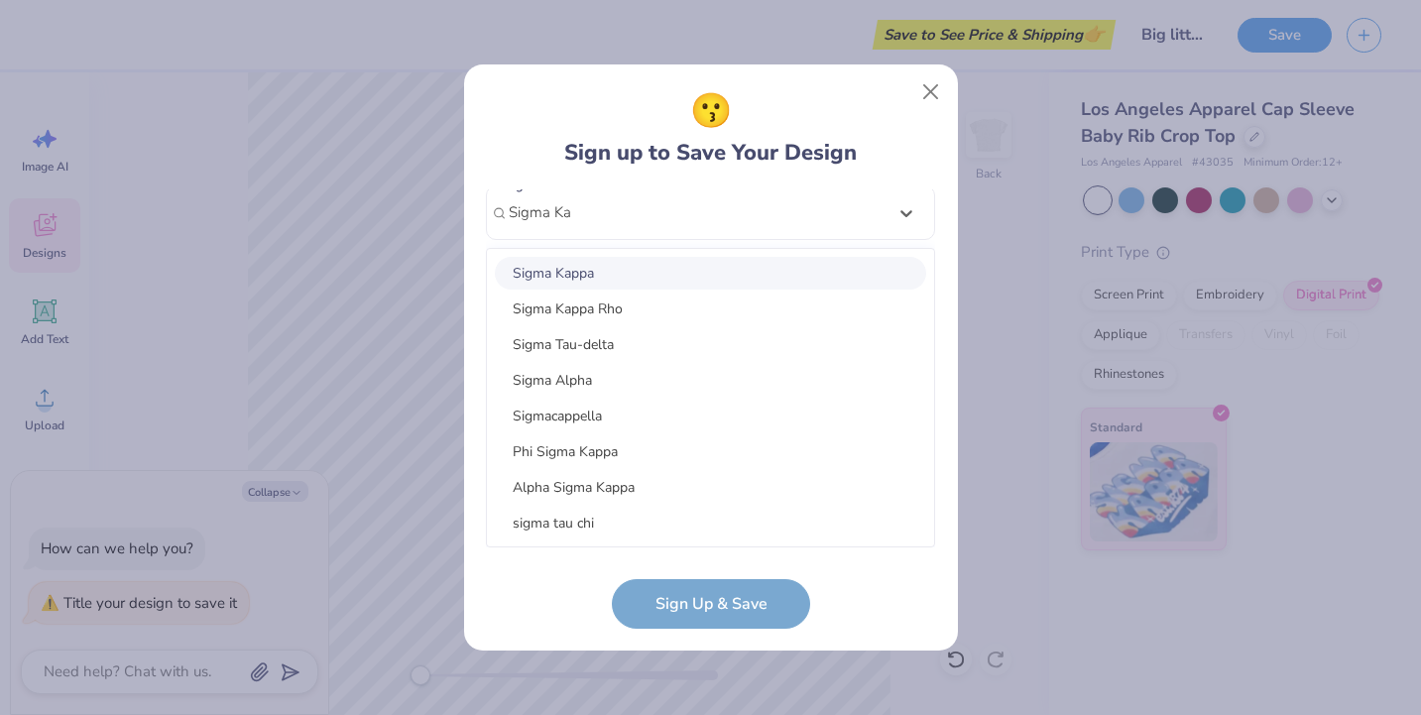
click at [610, 259] on div "Sigma Kappa" at bounding box center [710, 273] width 431 height 33
type input "Sigma Ka"
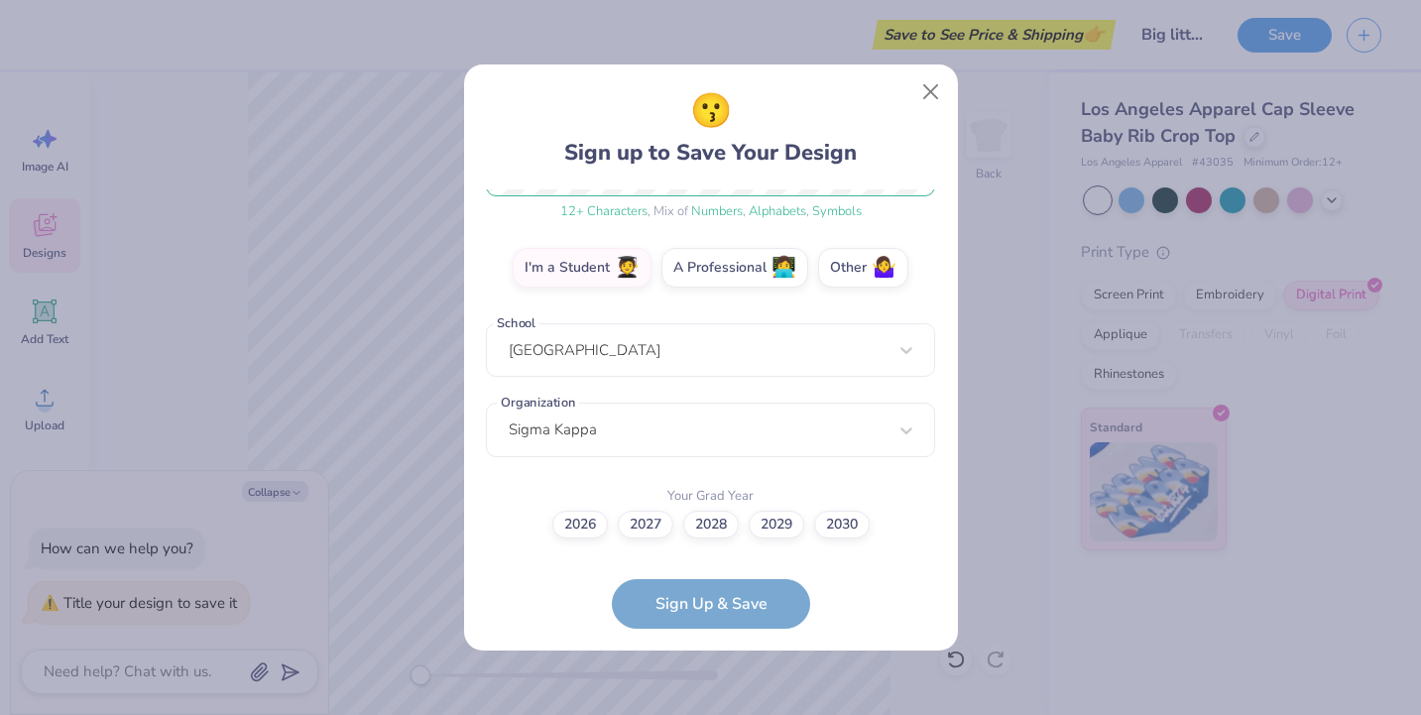
click at [695, 604] on form "[EMAIL_ADDRESS][DOMAIN_NAME] Email [PHONE_NUMBER] Phone [PERSON_NAME] Full Name…" at bounding box center [710, 408] width 449 height 439
click at [705, 518] on label "2028" at bounding box center [711, 522] width 56 height 28
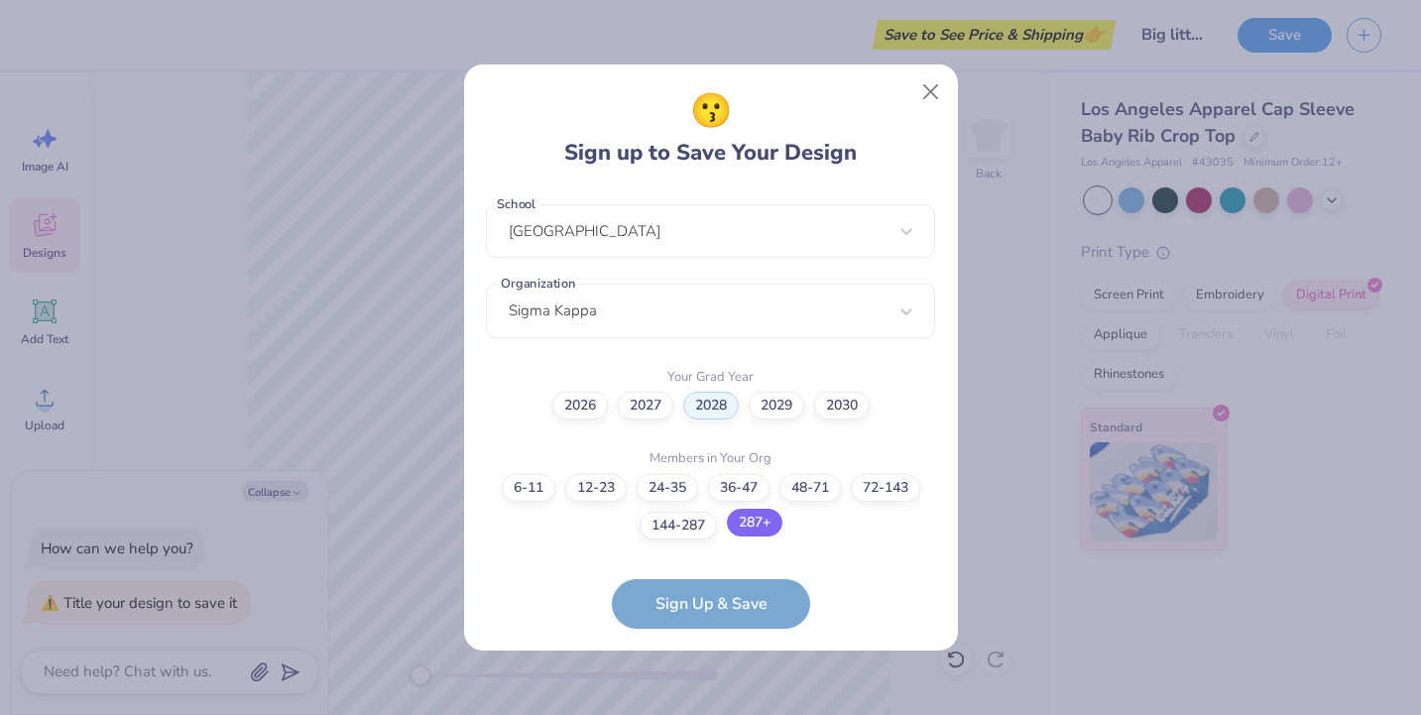
click at [753, 529] on label "287+" at bounding box center [755, 523] width 56 height 28
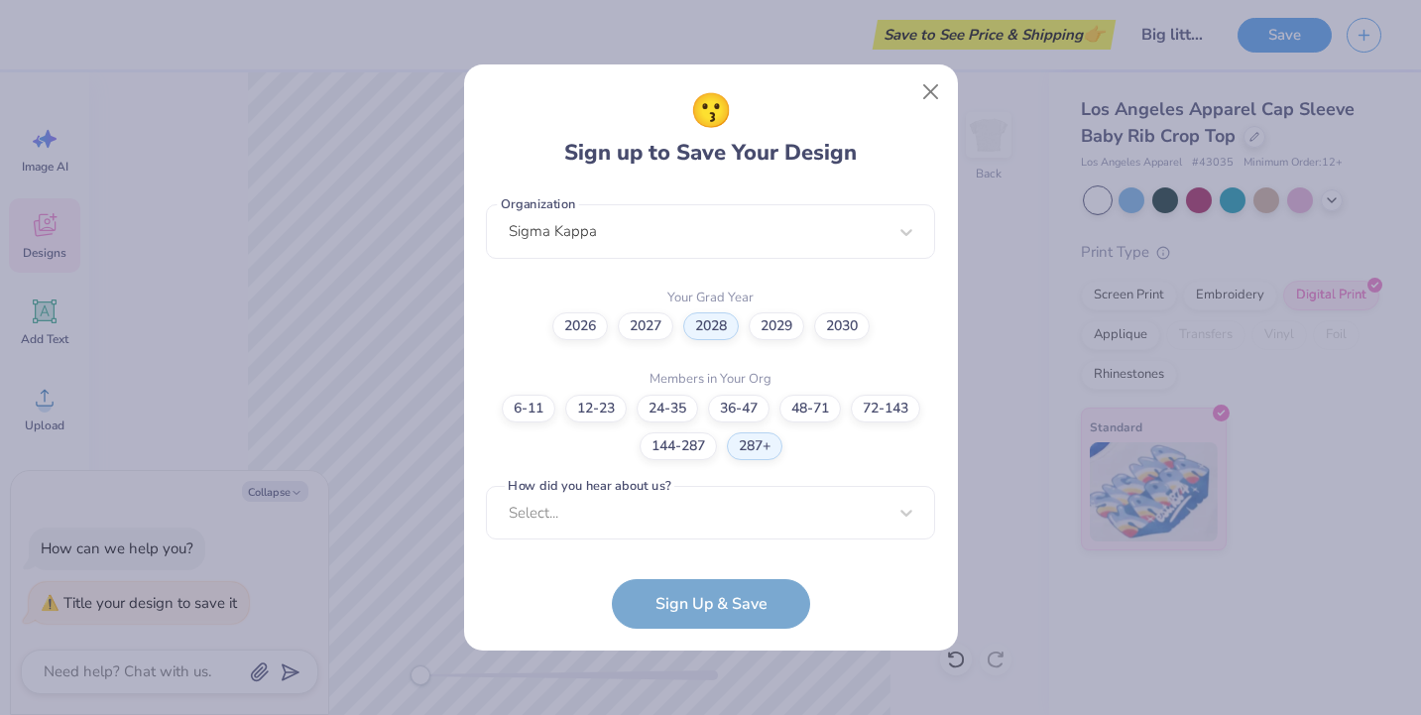
click at [703, 604] on form "[EMAIL_ADDRESS][DOMAIN_NAME] Email [PHONE_NUMBER] Phone [PERSON_NAME] Full Name…" at bounding box center [710, 408] width 449 height 439
click at [680, 507] on div "Select..." at bounding box center [710, 511] width 449 height 55
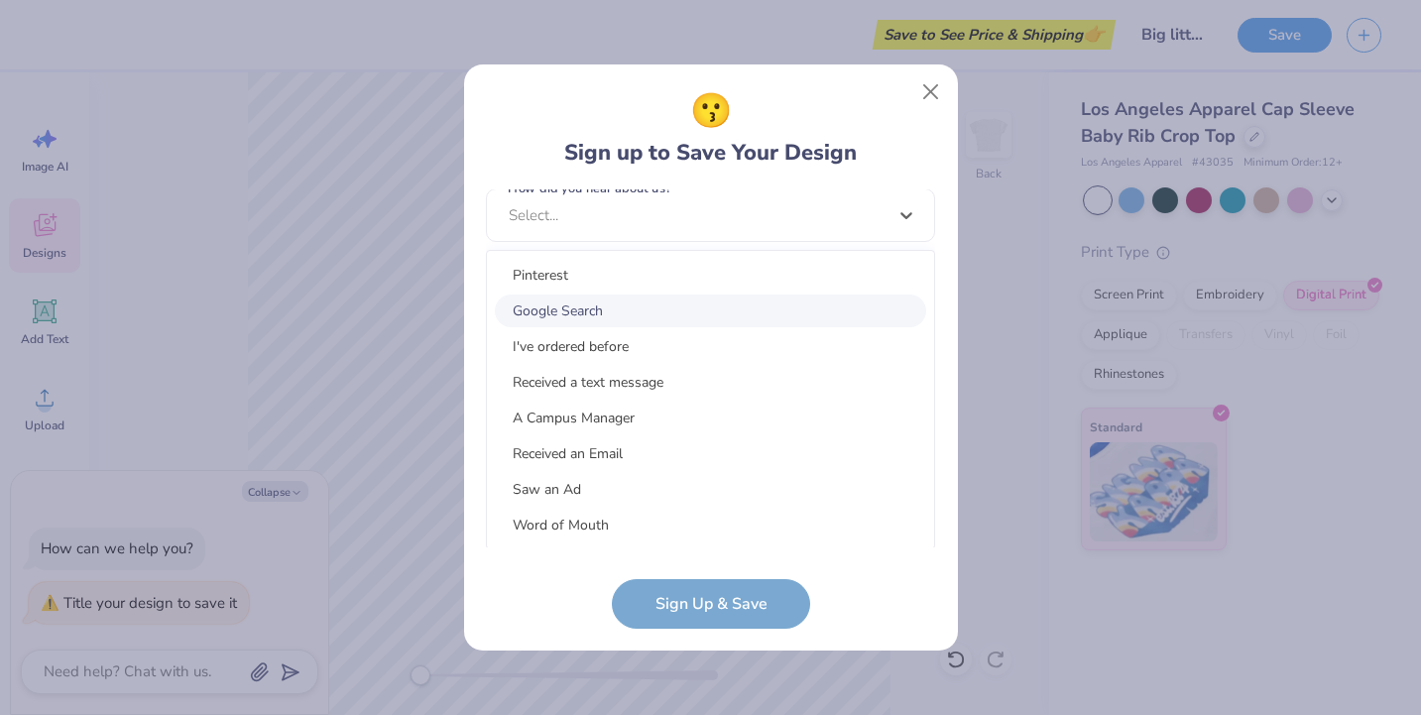
click at [603, 298] on div "Google Search" at bounding box center [710, 311] width 431 height 33
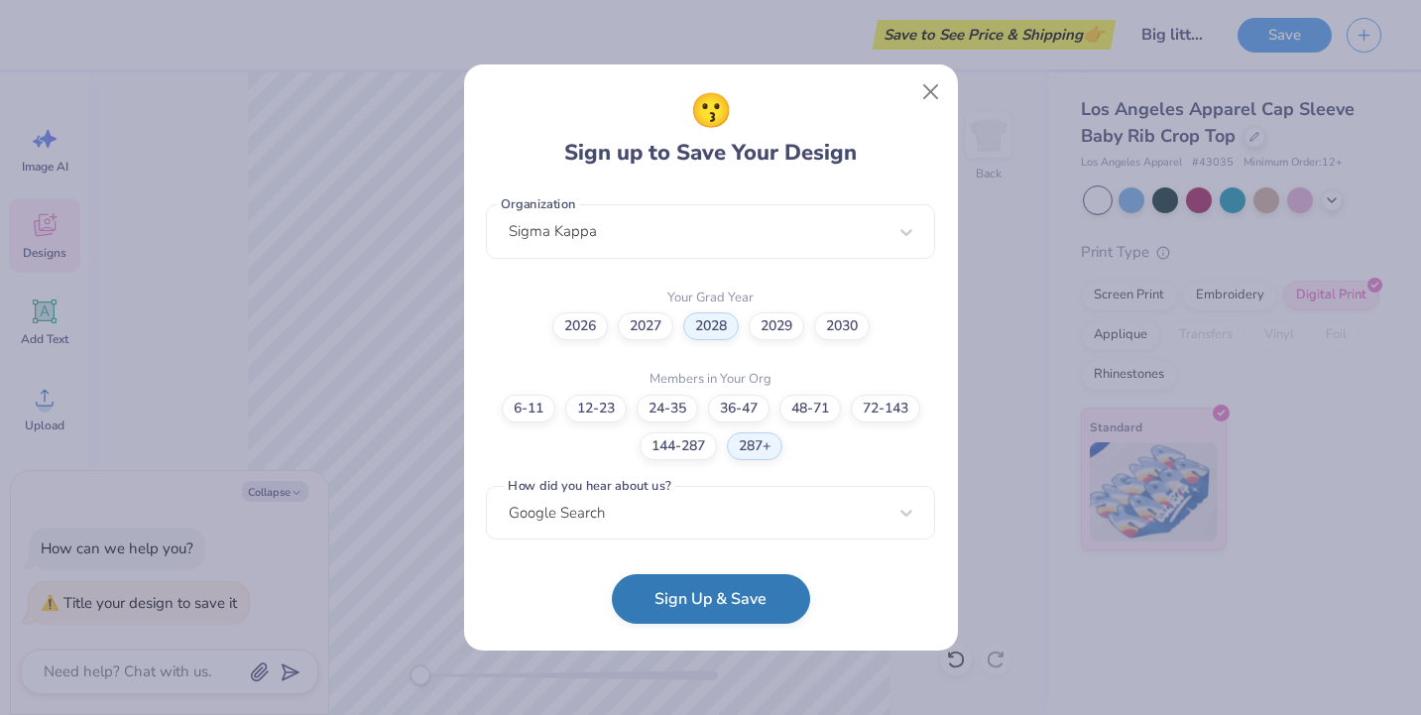
click at [682, 600] on button "Sign Up & Save" at bounding box center [711, 599] width 198 height 50
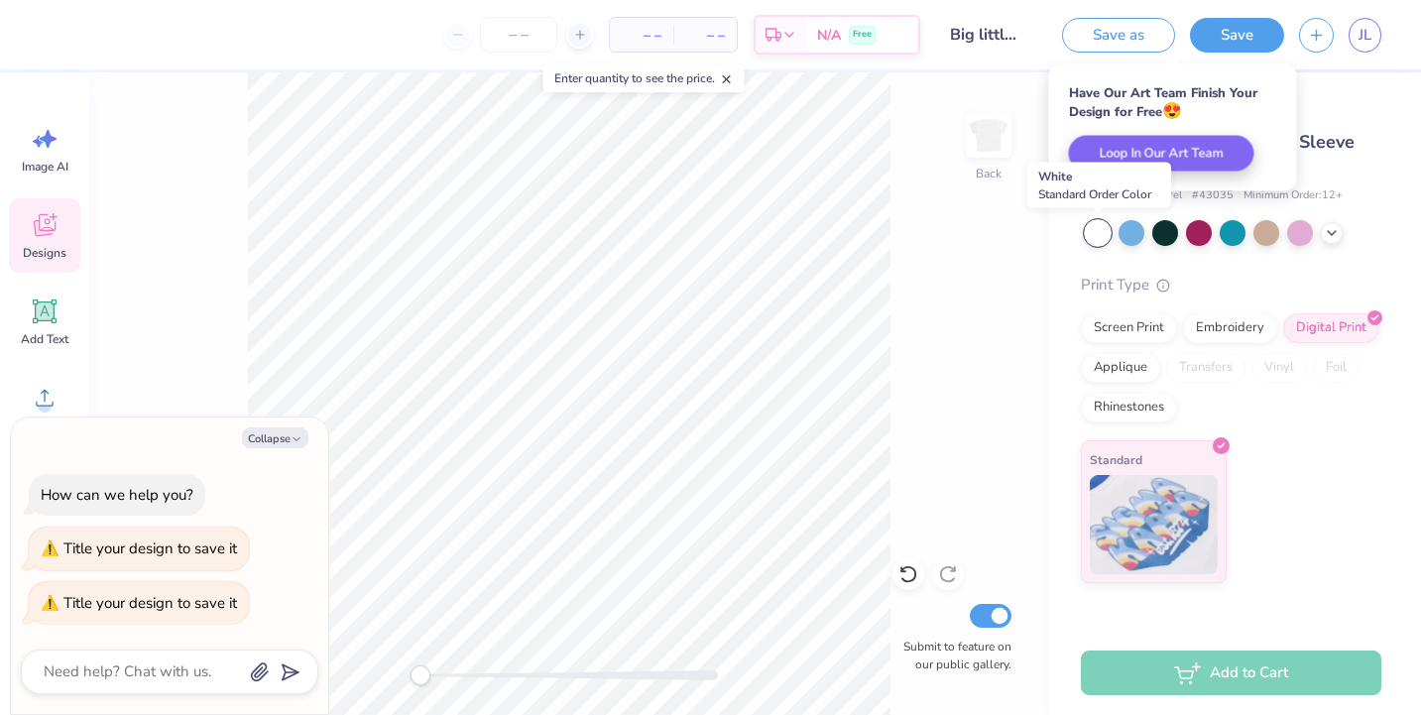
click at [1044, 233] on div at bounding box center [1098, 233] width 26 height 26
click at [1044, 660] on div "Add to Cart" at bounding box center [1231, 673] width 300 height 45
click at [1044, 564] on img at bounding box center [1154, 521] width 128 height 99
type textarea "x"
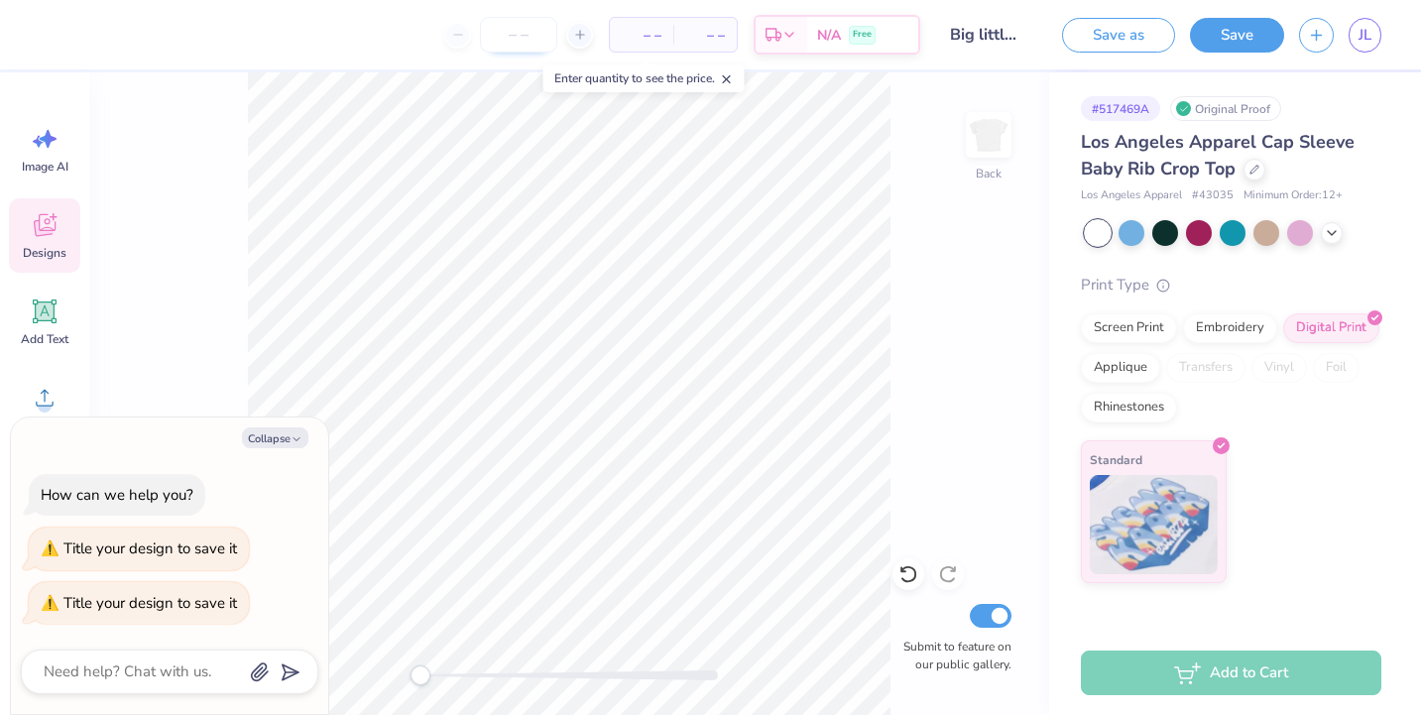
click at [530, 43] on input "number" at bounding box center [518, 35] width 77 height 36
type input "1"
type textarea "x"
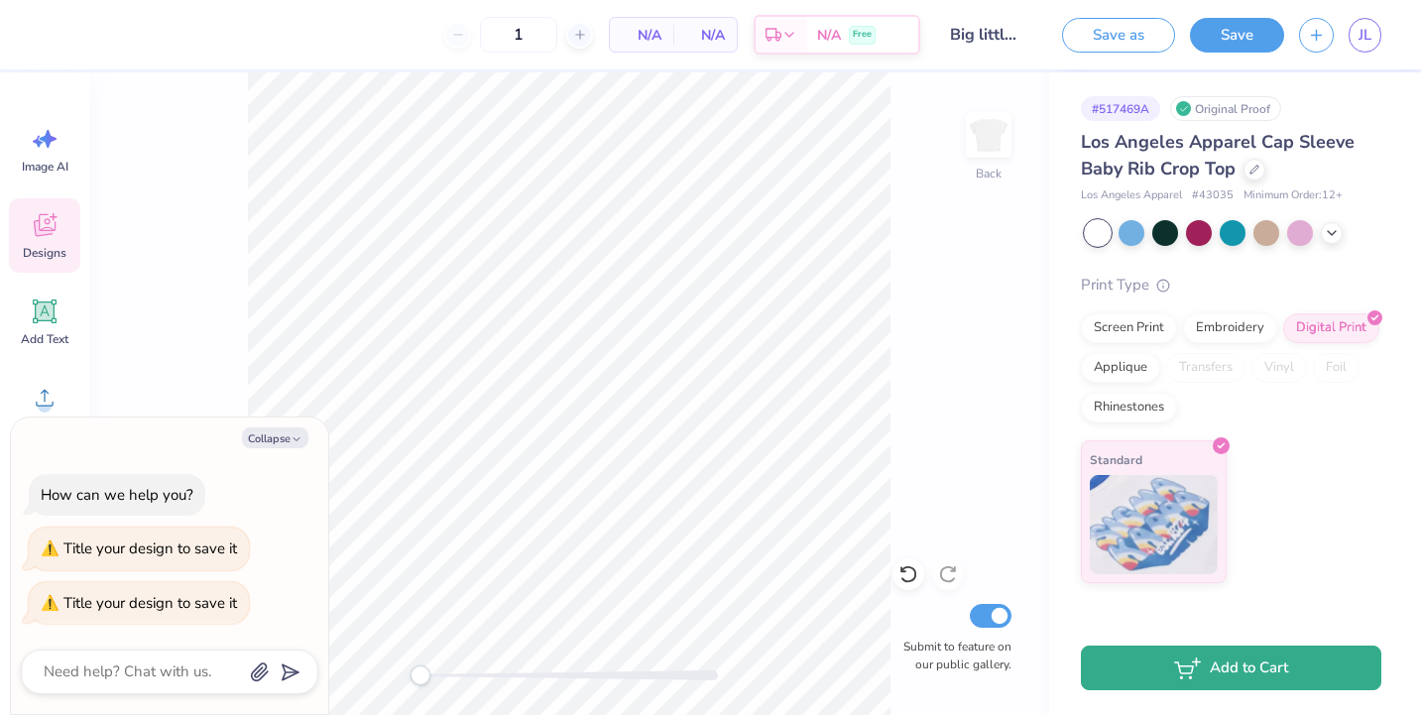
type input "12"
click at [1044, 662] on button "Add to Cart" at bounding box center [1231, 668] width 300 height 45
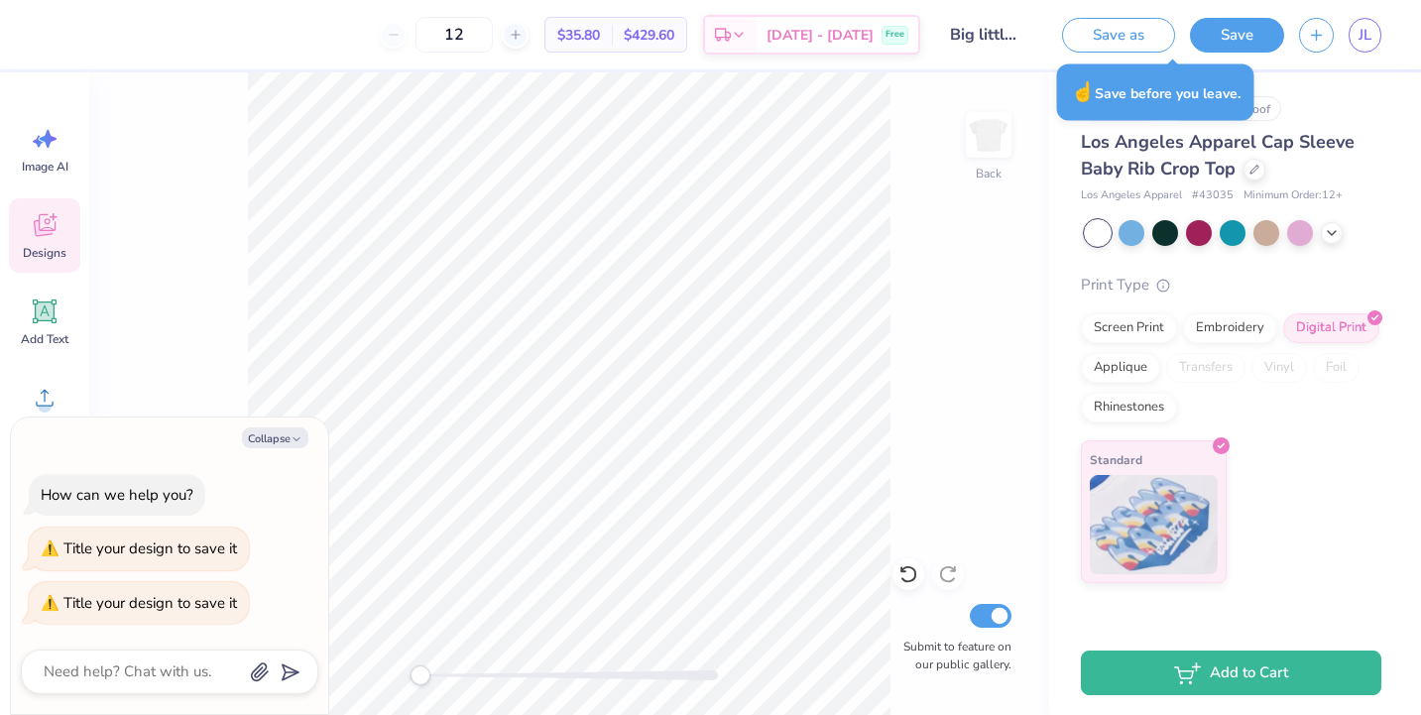
type textarea "x"
